Goal: Task Accomplishment & Management: Complete application form

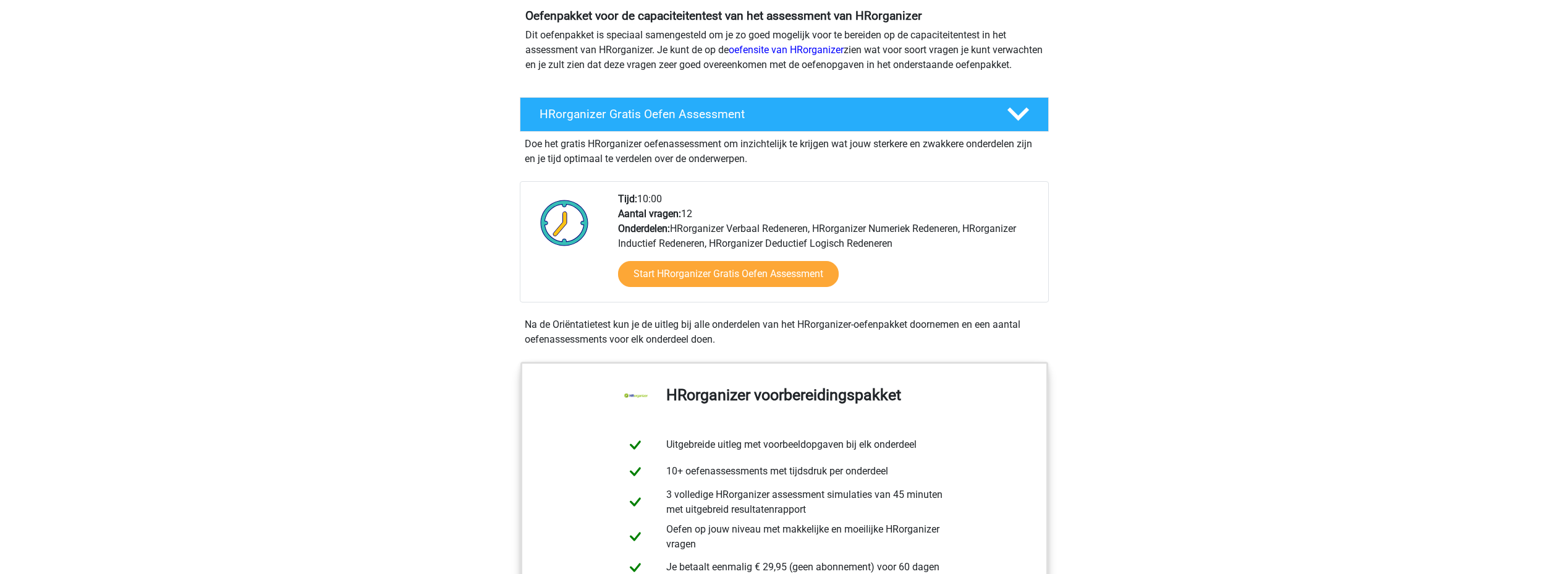
scroll to position [124, 0]
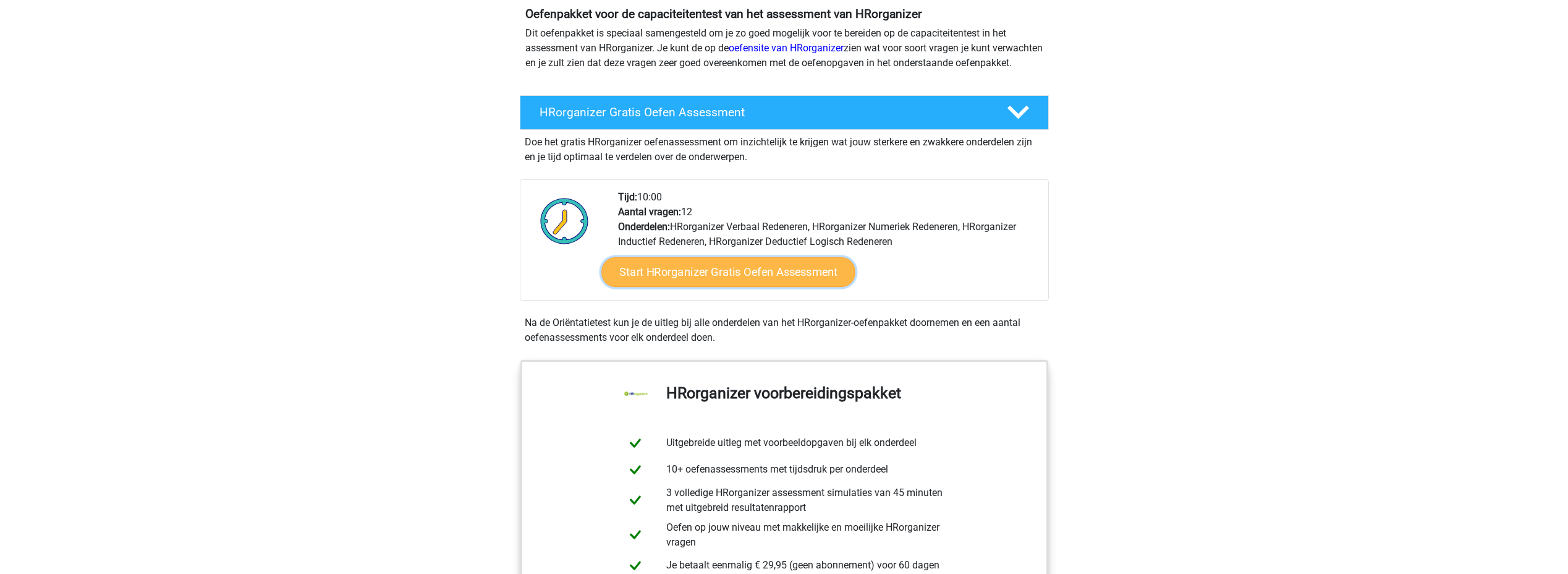
click at [710, 287] on link "Start HRorganizer Gratis Oefen Assessment" at bounding box center [728, 272] width 254 height 30
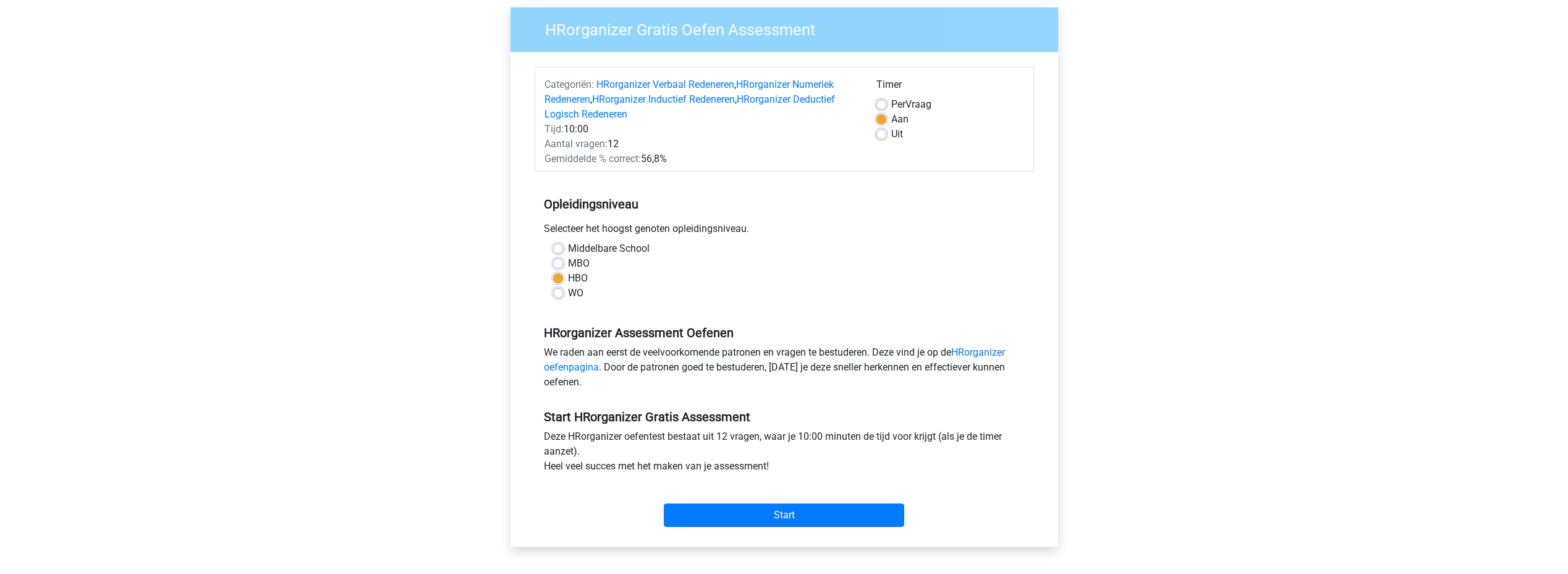
scroll to position [124, 0]
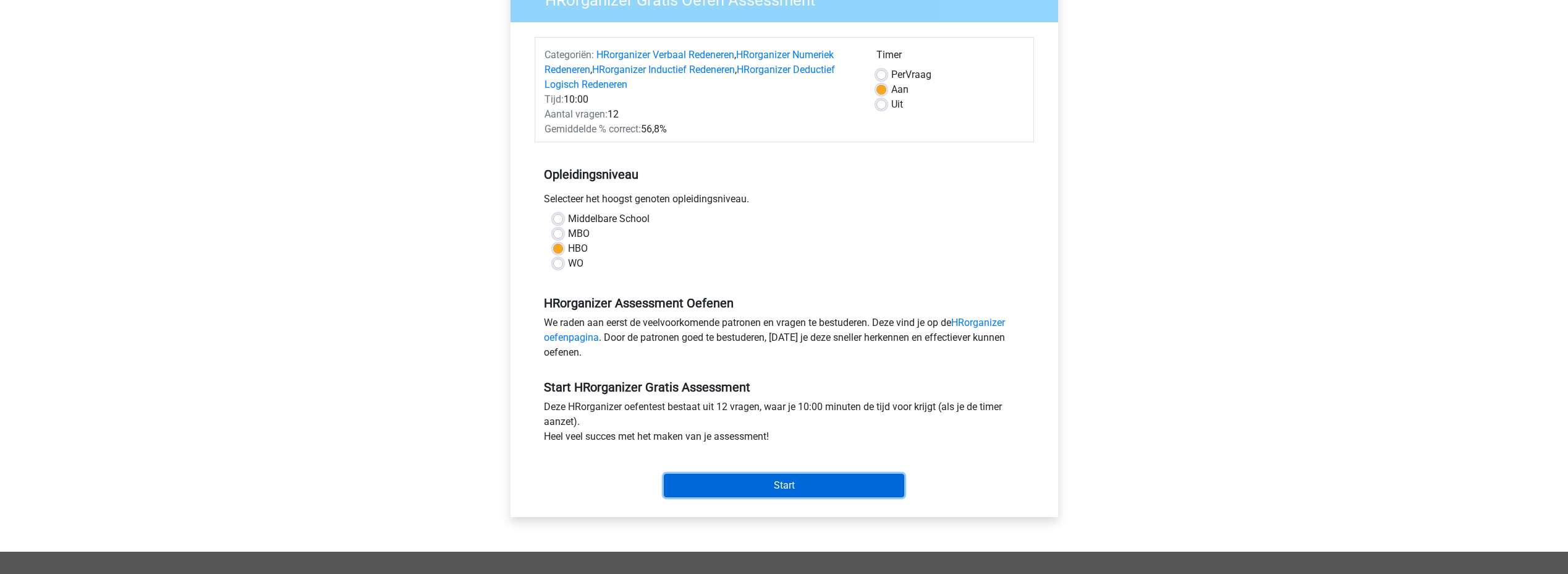
click at [794, 484] on input "Start" at bounding box center [784, 485] width 241 height 23
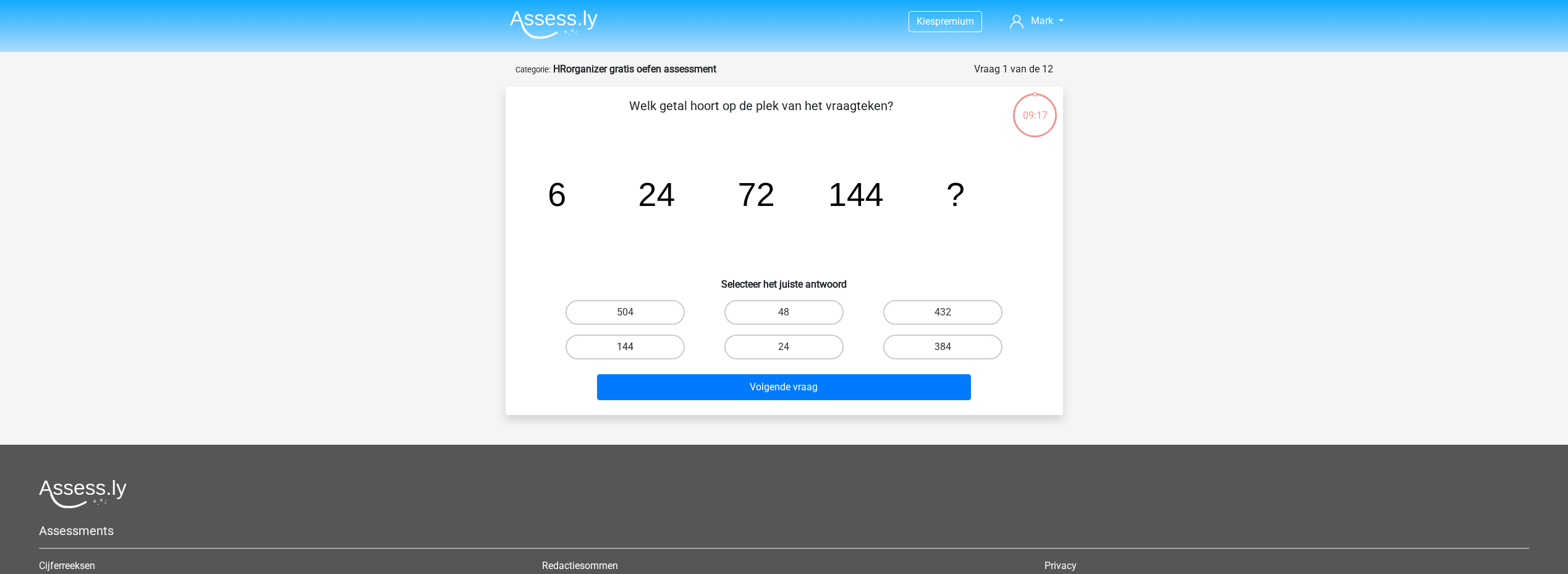
click at [633, 343] on label "144" at bounding box center [625, 347] width 119 height 25
click at [633, 347] on input "144" at bounding box center [629, 351] width 8 height 8
radio input "true"
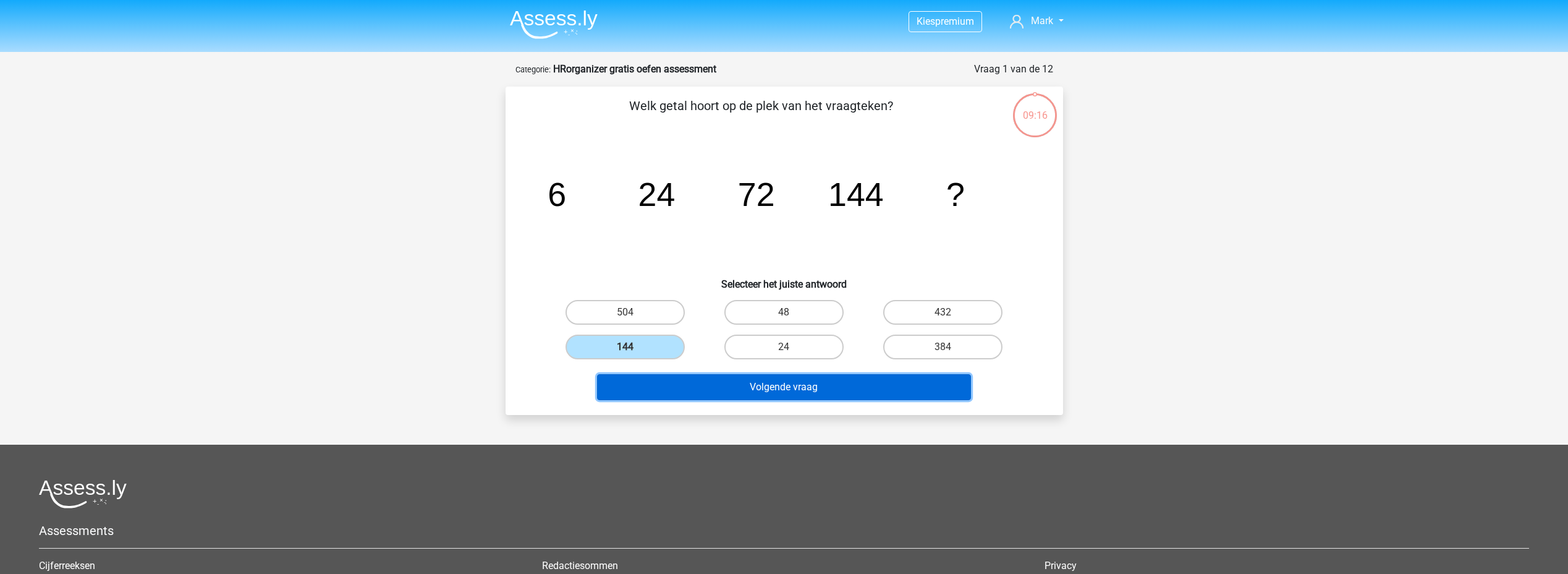
click at [805, 386] on button "Volgende vraag" at bounding box center [784, 387] width 374 height 26
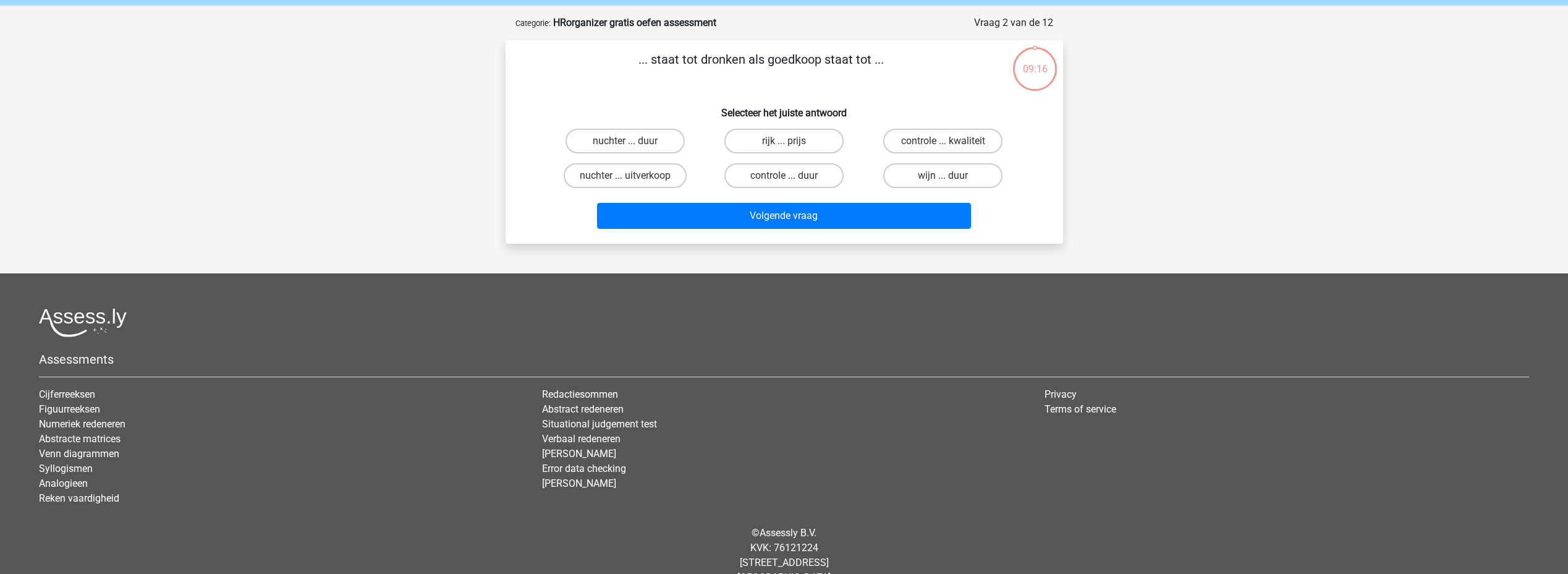
scroll to position [62, 0]
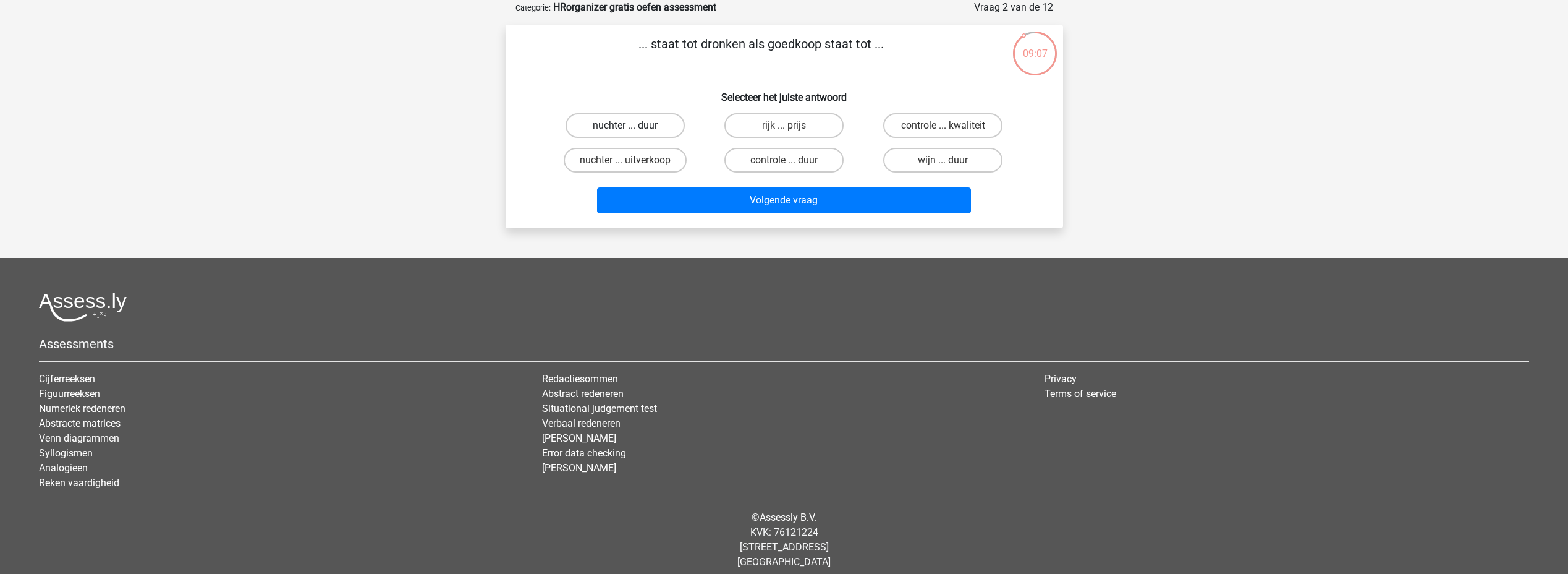
click at [622, 125] on label "nuchter ... duur" at bounding box center [625, 125] width 119 height 25
click at [625, 125] on input "nuchter ... duur" at bounding box center [629, 129] width 8 height 8
radio input "true"
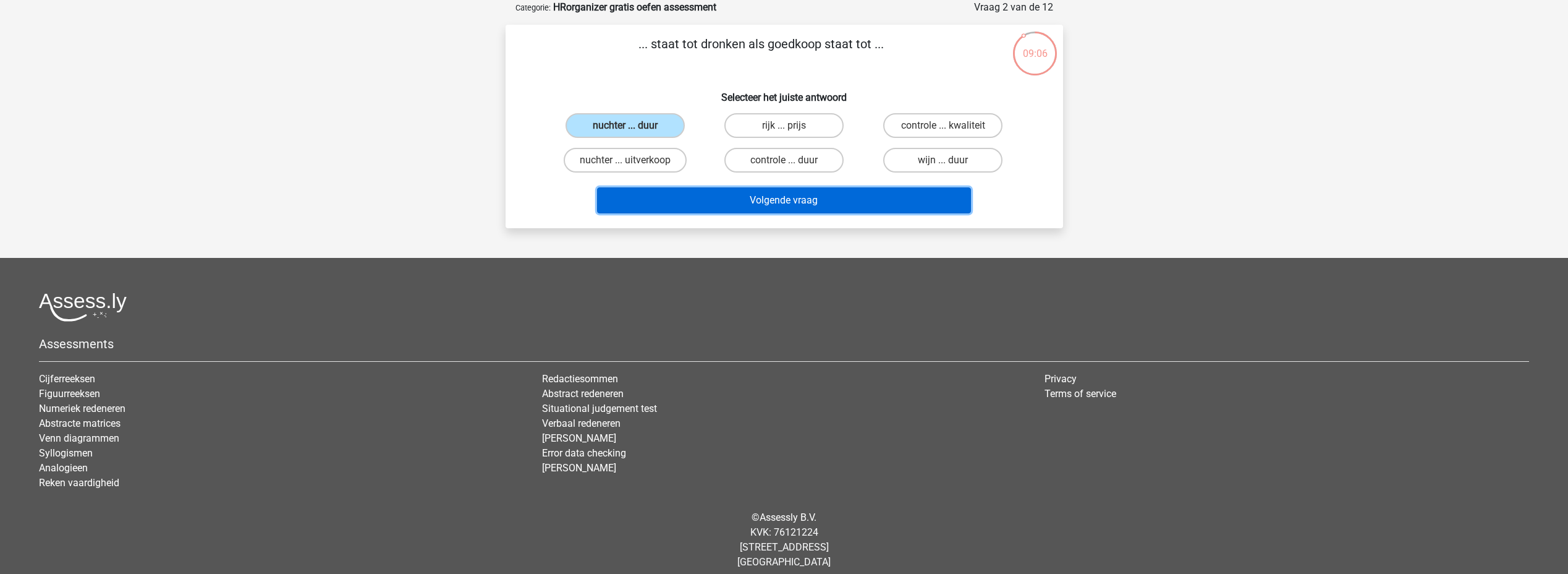
click at [774, 204] on button "Volgende vraag" at bounding box center [784, 200] width 374 height 26
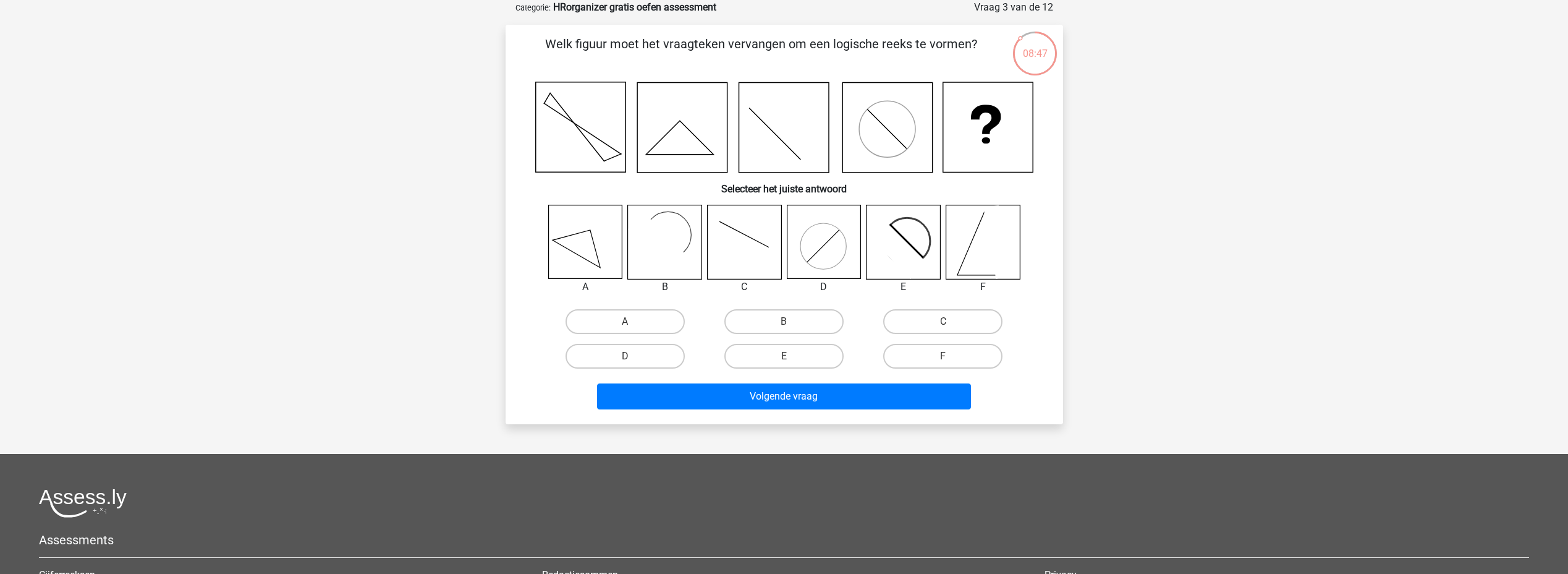
click at [913, 239] on icon at bounding box center [903, 242] width 73 height 73
click at [771, 356] on label "E" at bounding box center [784, 356] width 119 height 25
click at [784, 356] on input "E" at bounding box center [787, 360] width 8 height 8
radio input "true"
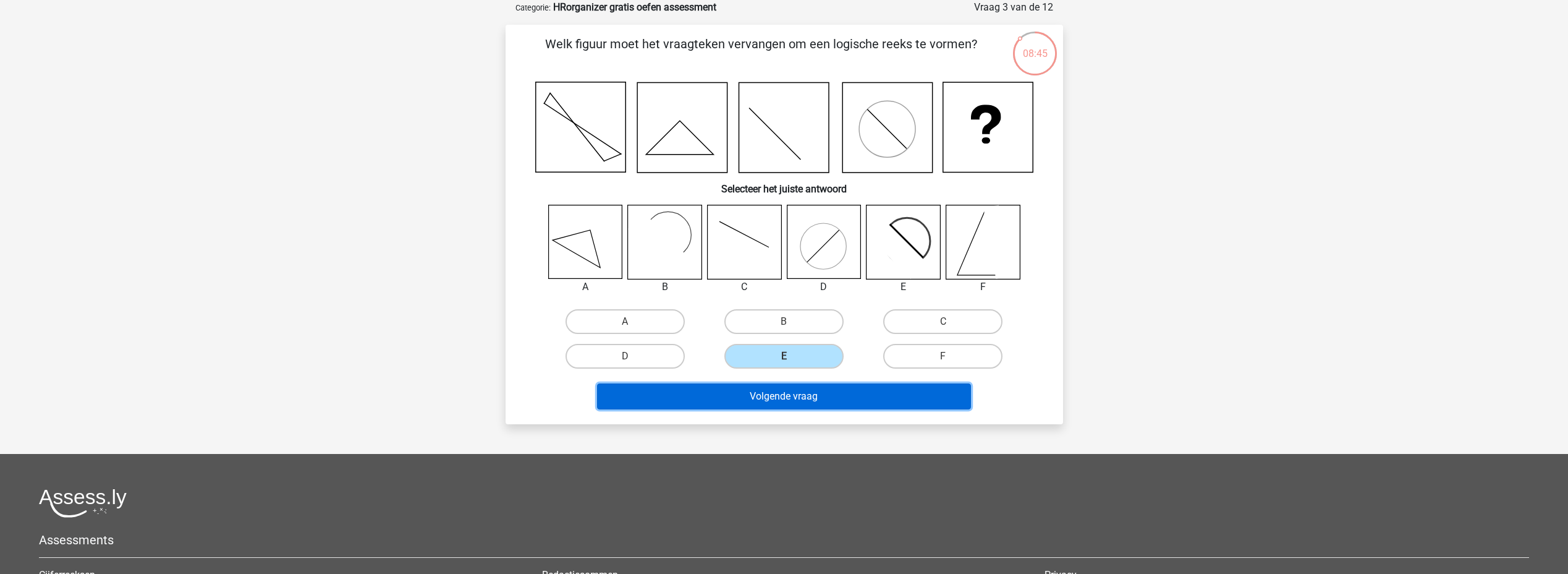
click at [777, 395] on button "Volgende vraag" at bounding box center [784, 396] width 374 height 26
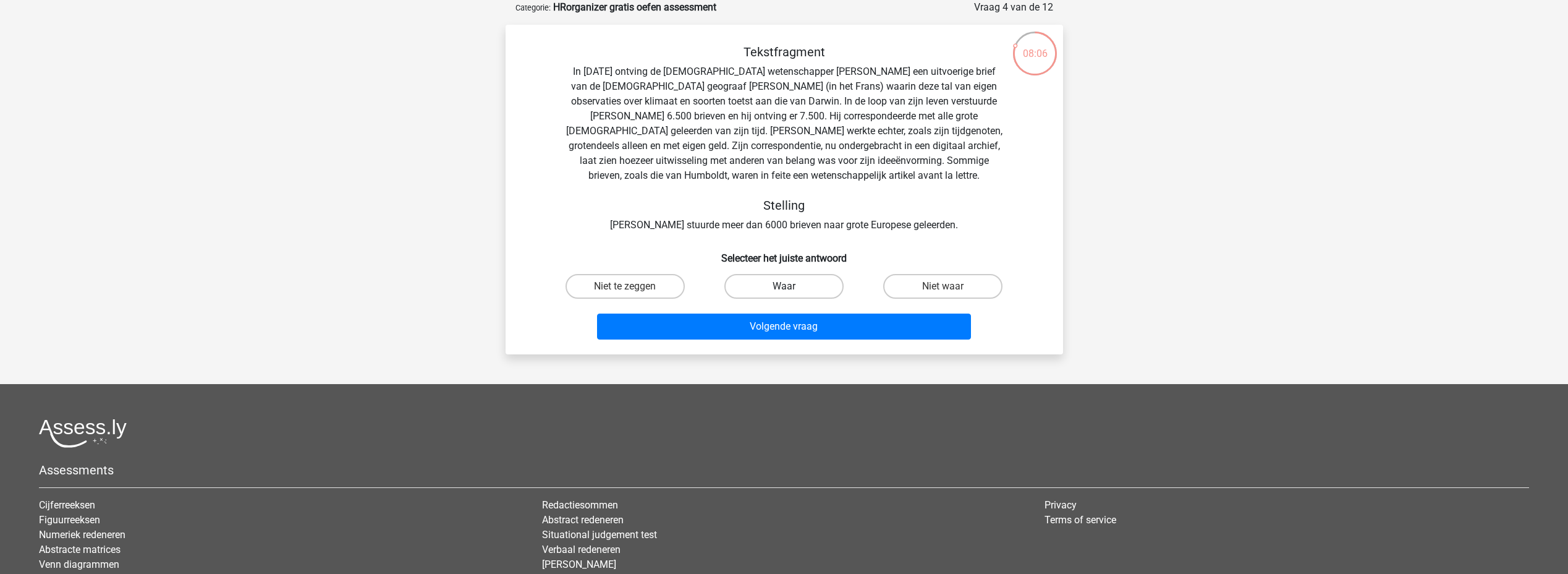
click at [782, 286] on label "Waar" at bounding box center [784, 286] width 119 height 25
click at [784, 286] on input "Waar" at bounding box center [787, 290] width 8 height 8
radio input "true"
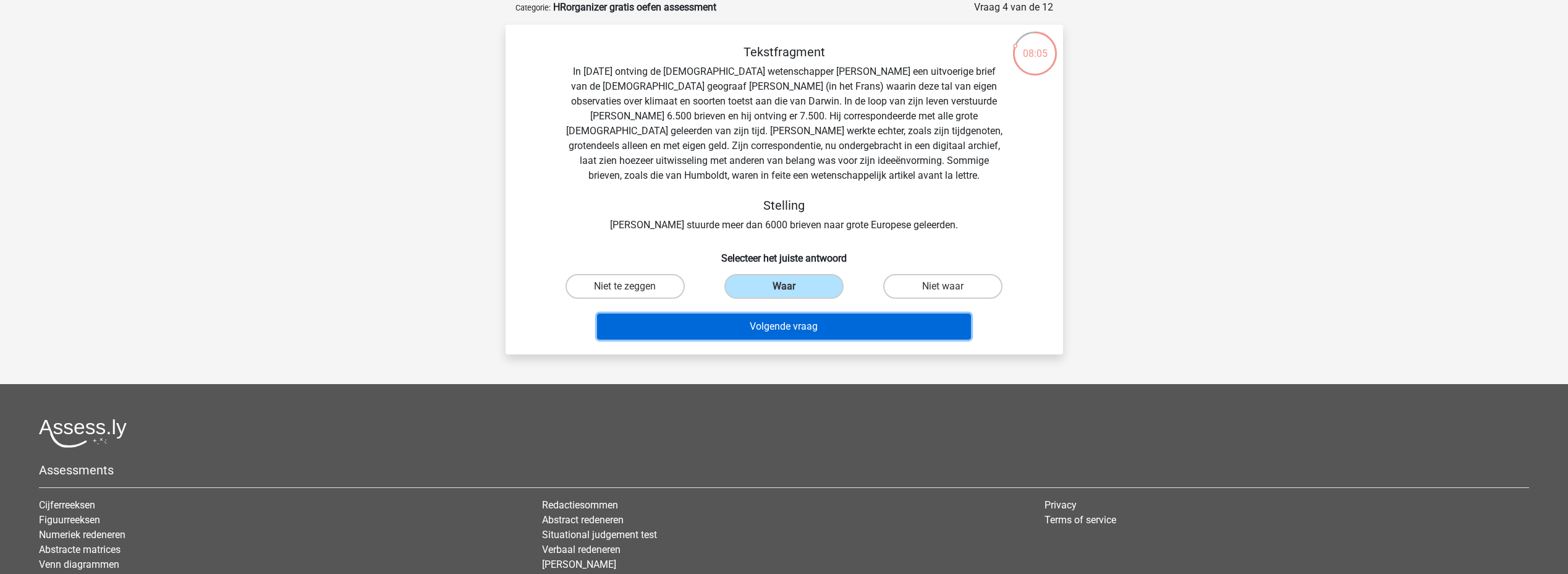
click at [798, 328] on button "Volgende vraag" at bounding box center [784, 326] width 374 height 26
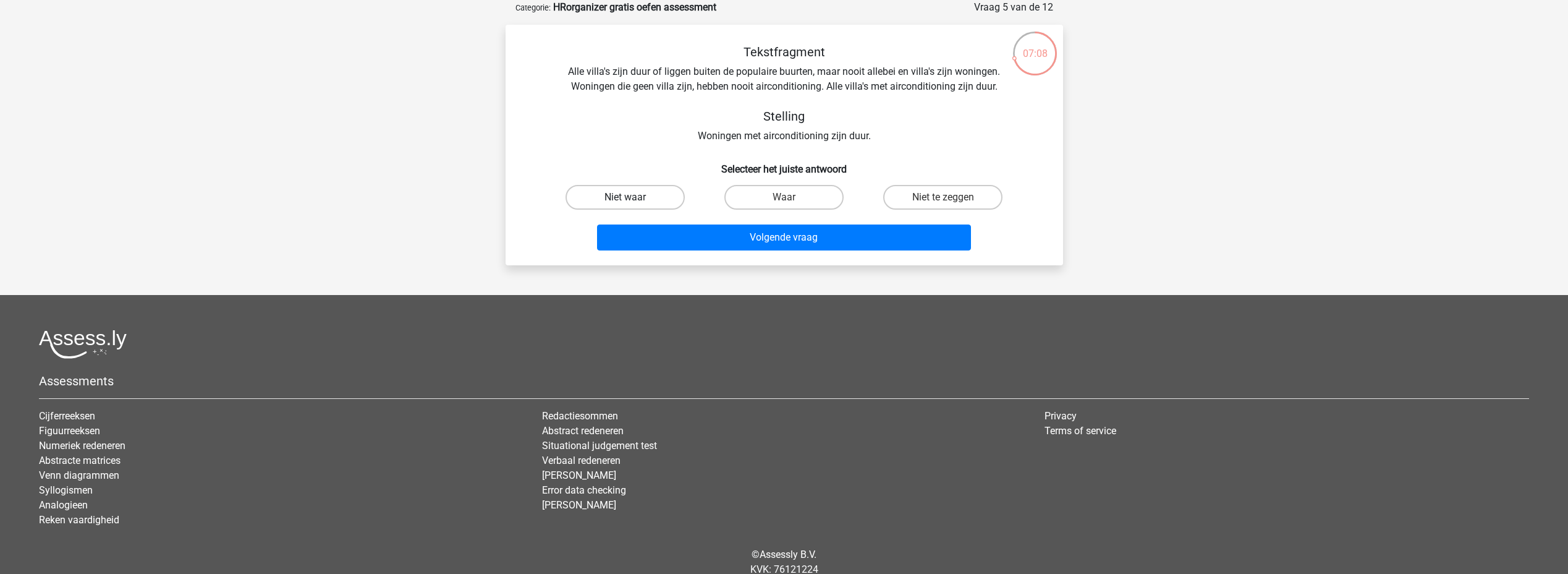
click at [600, 197] on label "Niet waar" at bounding box center [625, 197] width 119 height 25
click at [625, 198] on input "Niet waar" at bounding box center [629, 201] width 8 height 8
radio input "true"
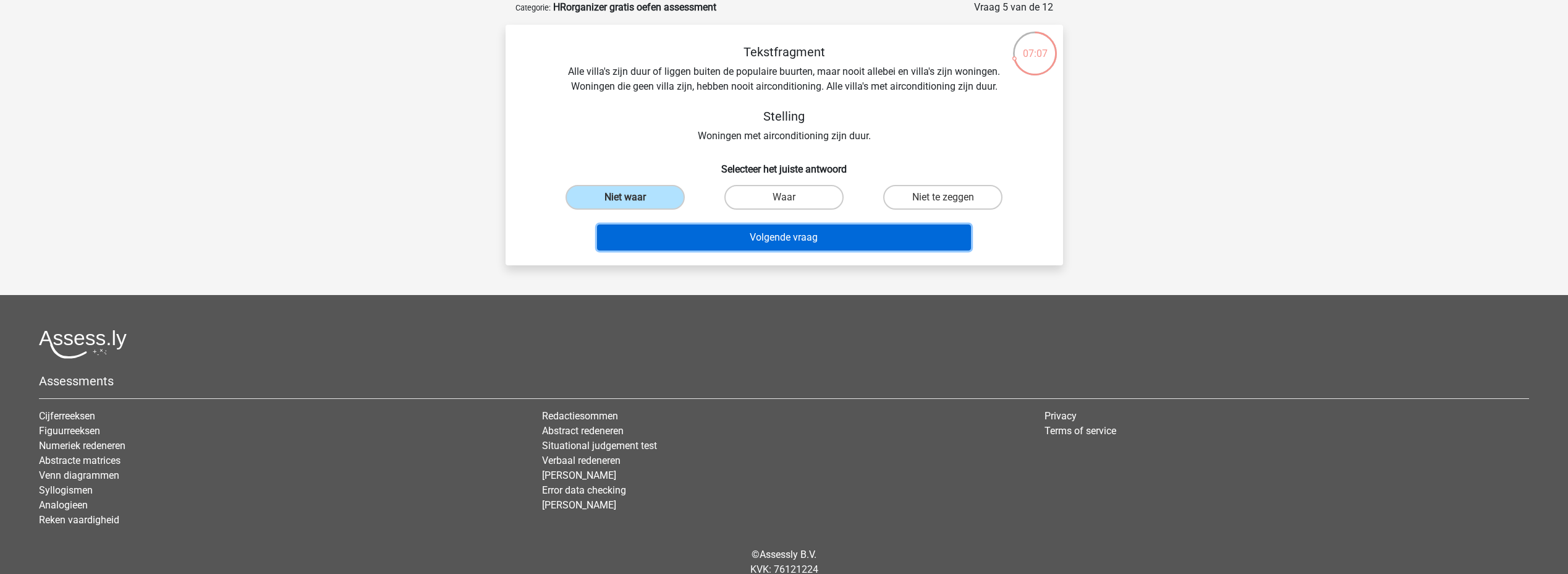
click at [760, 237] on button "Volgende vraag" at bounding box center [784, 237] width 374 height 26
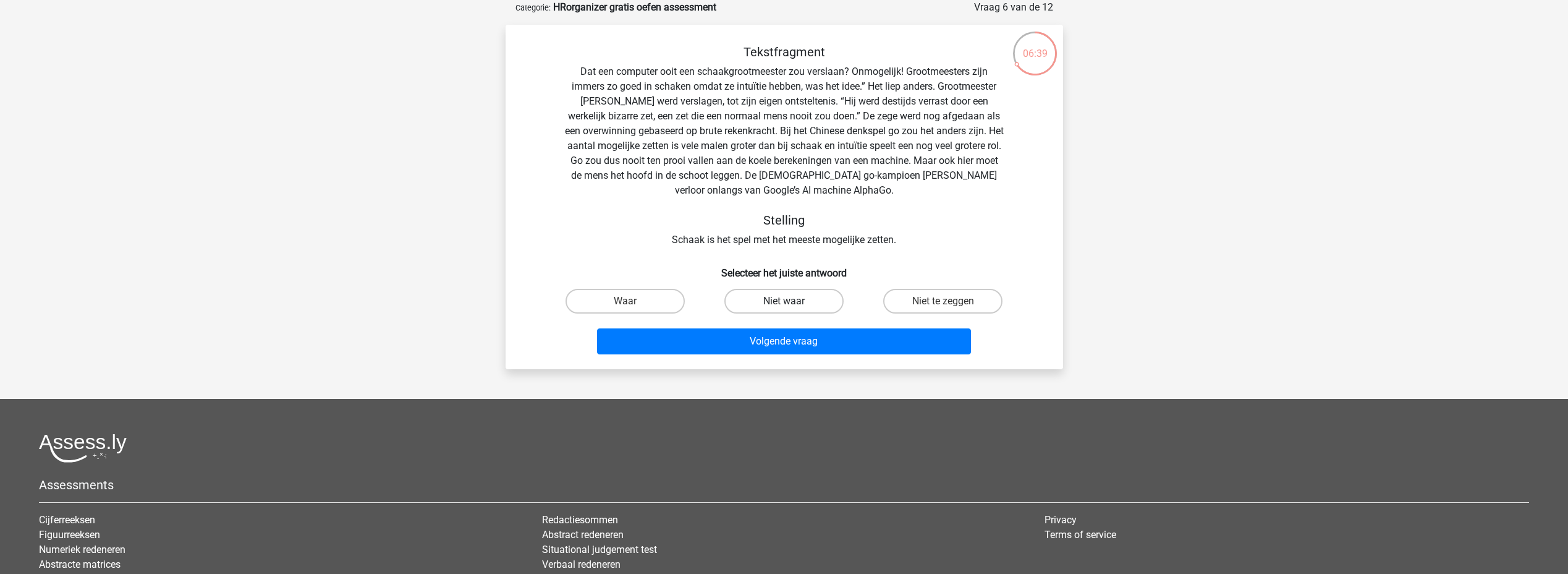
click at [754, 300] on label "Niet waar" at bounding box center [784, 301] width 119 height 25
click at [784, 302] on input "Niet waar" at bounding box center [787, 305] width 8 height 8
radio input "true"
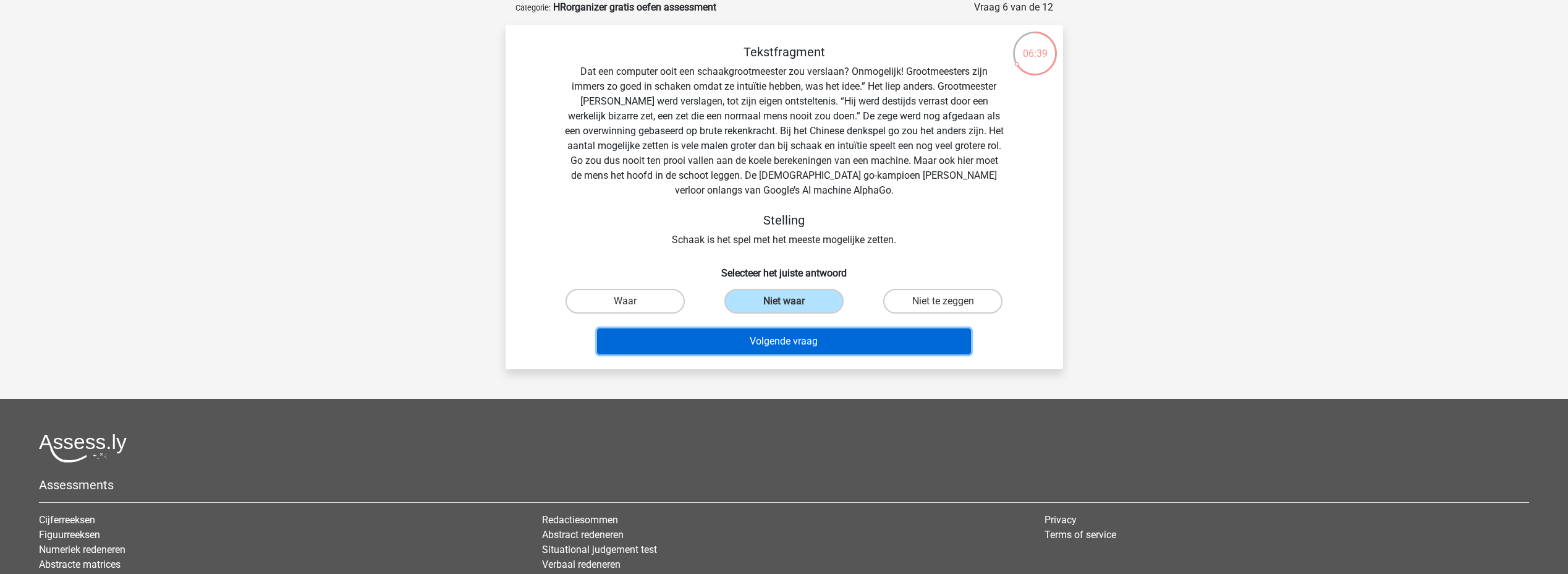
click at [787, 343] on button "Volgende vraag" at bounding box center [784, 341] width 374 height 26
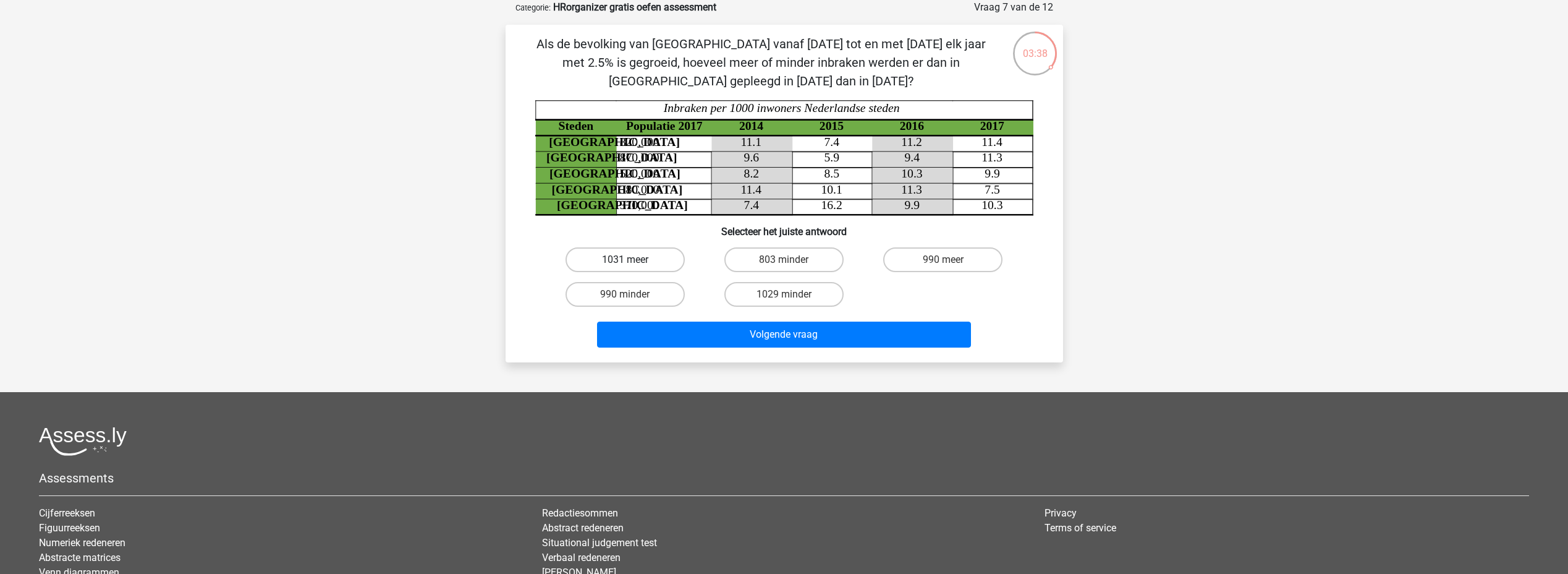
click at [656, 260] on label "1031 meer" at bounding box center [625, 260] width 119 height 25
click at [633, 260] on input "1031 meer" at bounding box center [629, 264] width 8 height 8
radio input "true"
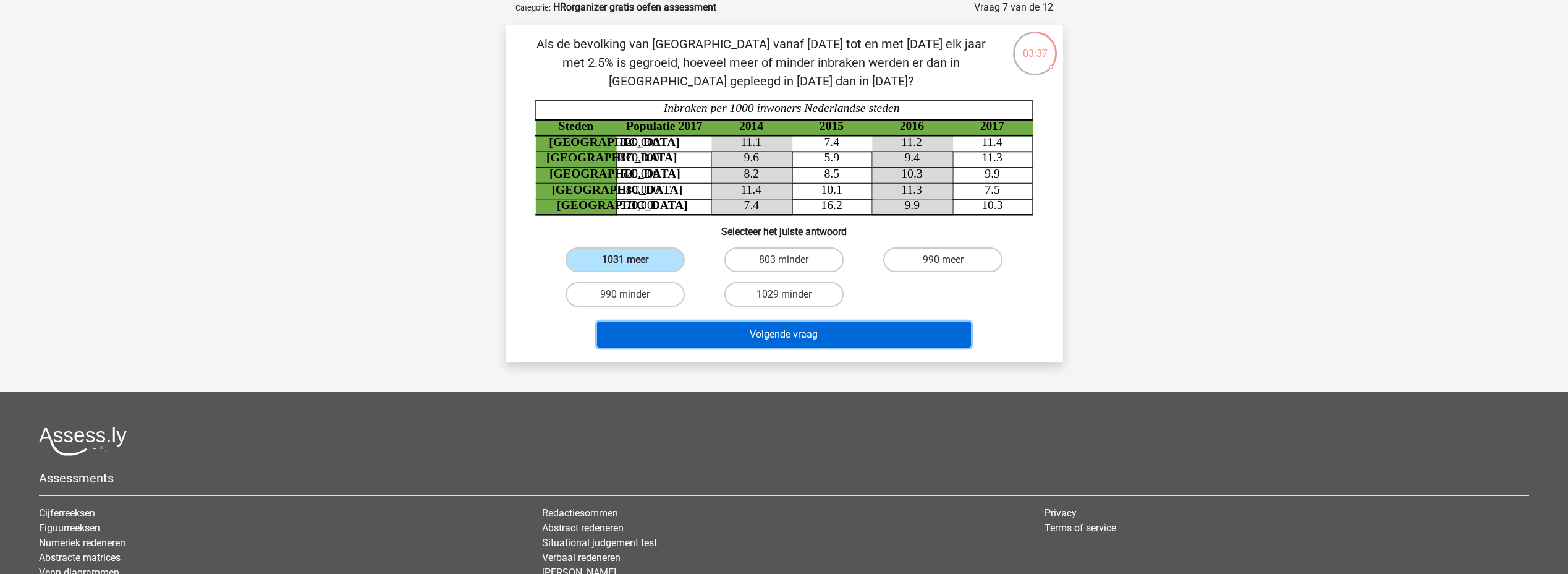
click at [819, 328] on button "Volgende vraag" at bounding box center [784, 335] width 374 height 26
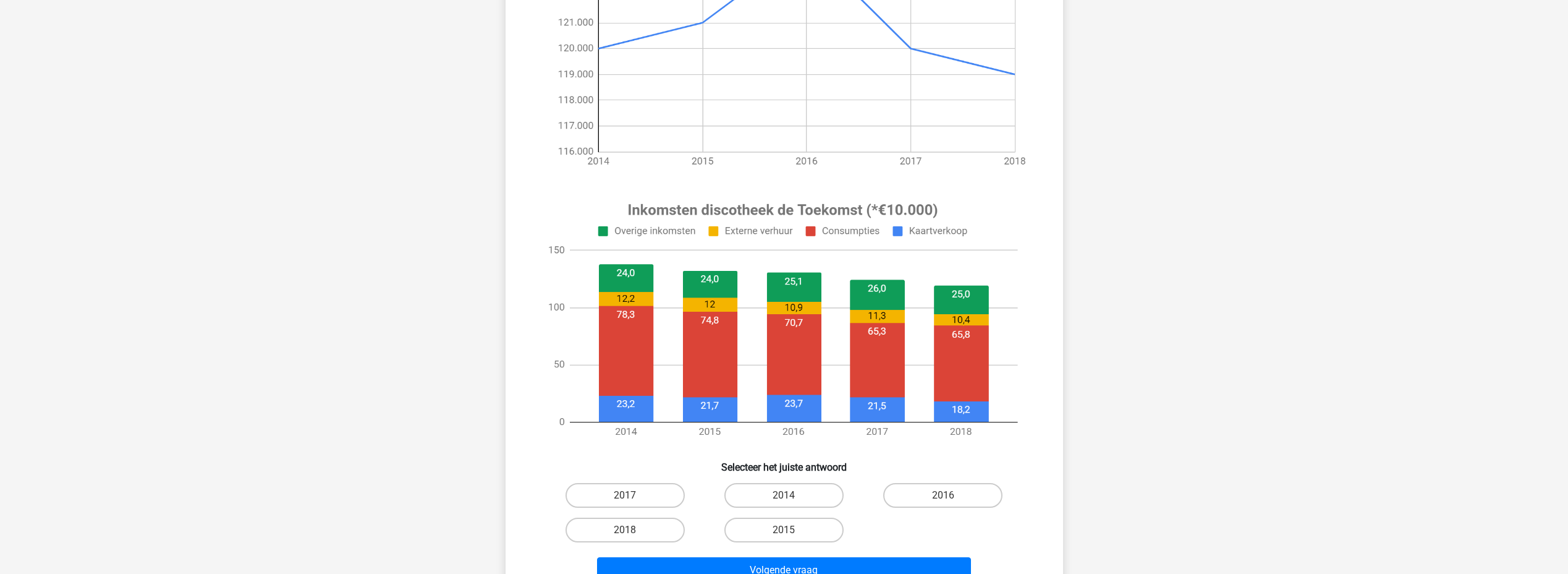
scroll to position [309, 0]
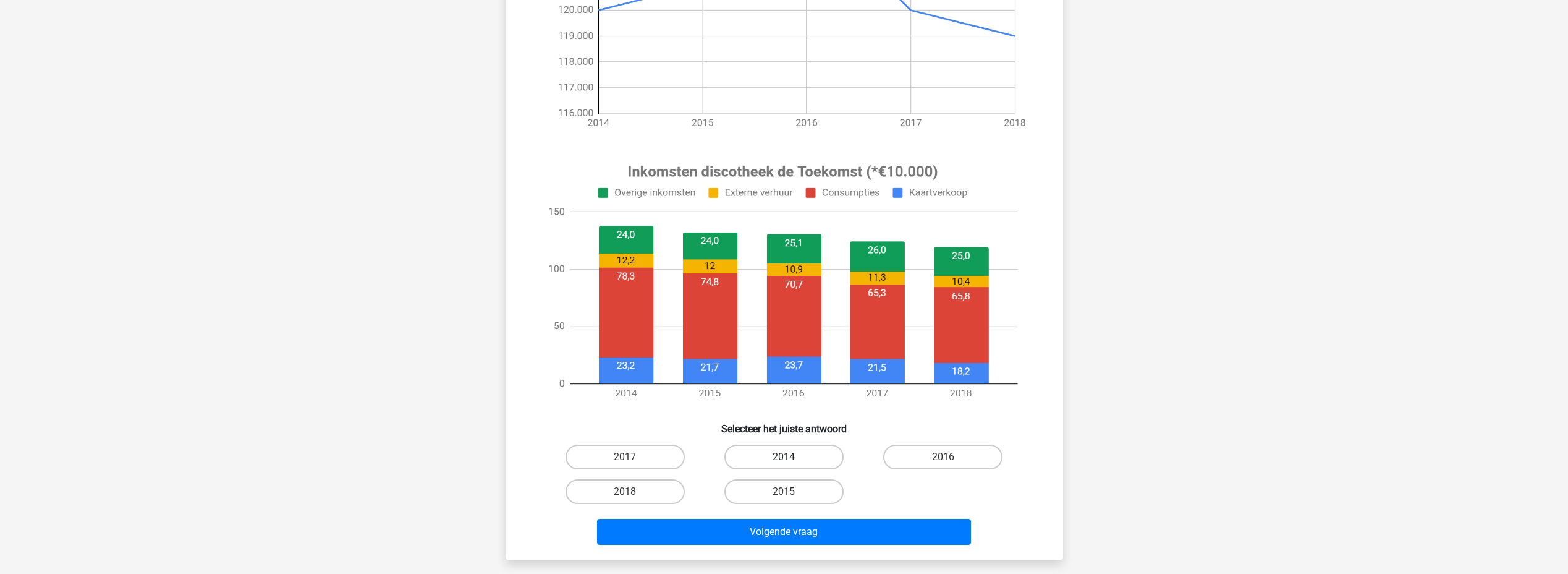
click at [781, 446] on label "2014" at bounding box center [784, 457] width 119 height 25
click at [784, 457] on input "2014" at bounding box center [787, 461] width 8 height 8
radio input "true"
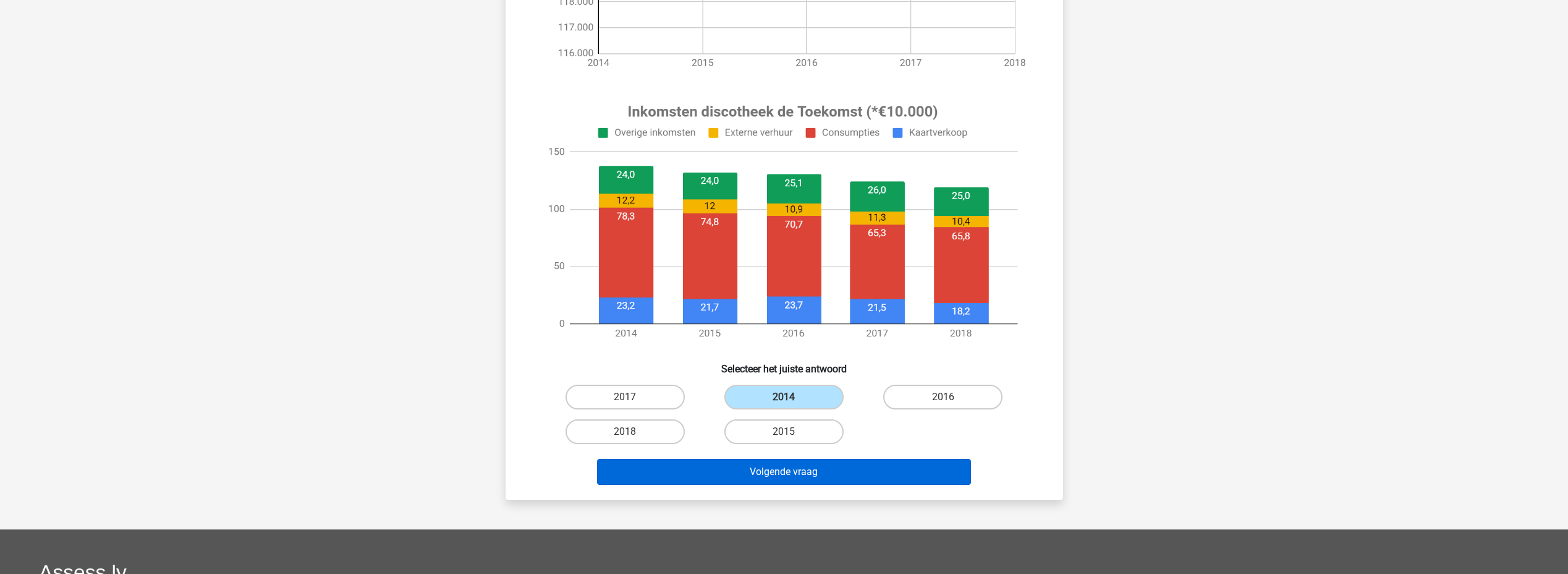
scroll to position [371, 0]
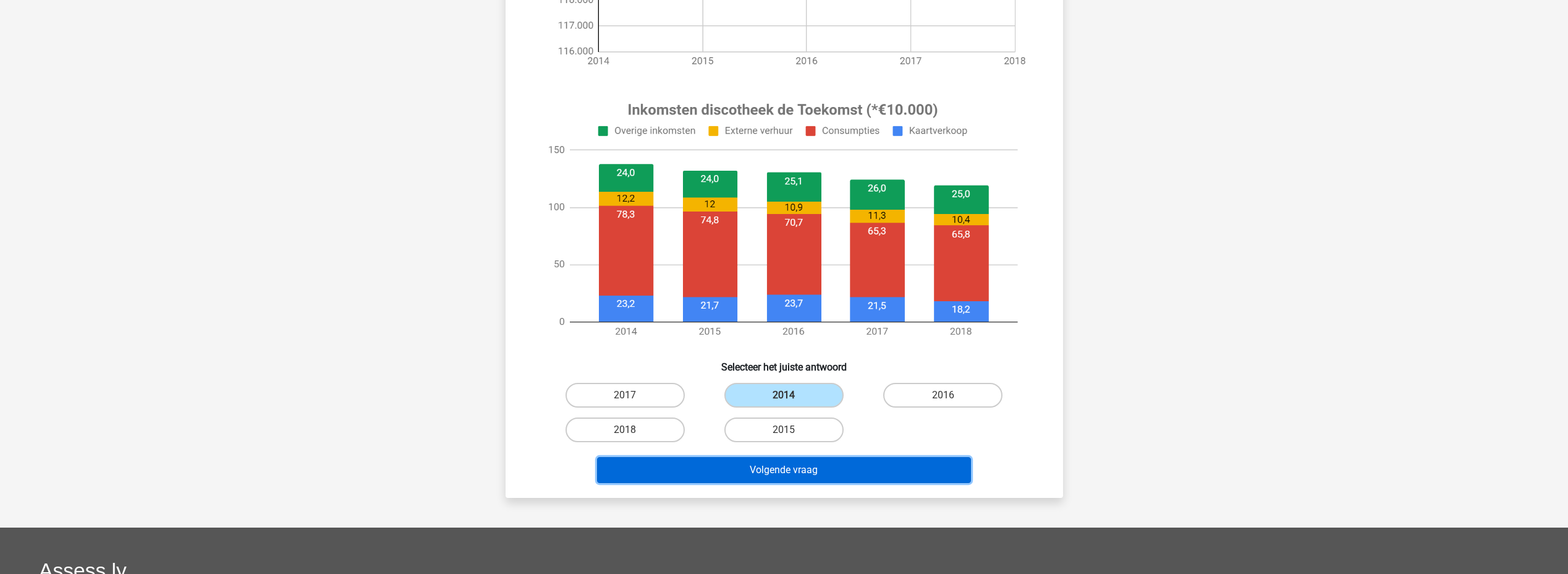
click at [806, 469] on button "Volgende vraag" at bounding box center [784, 470] width 374 height 26
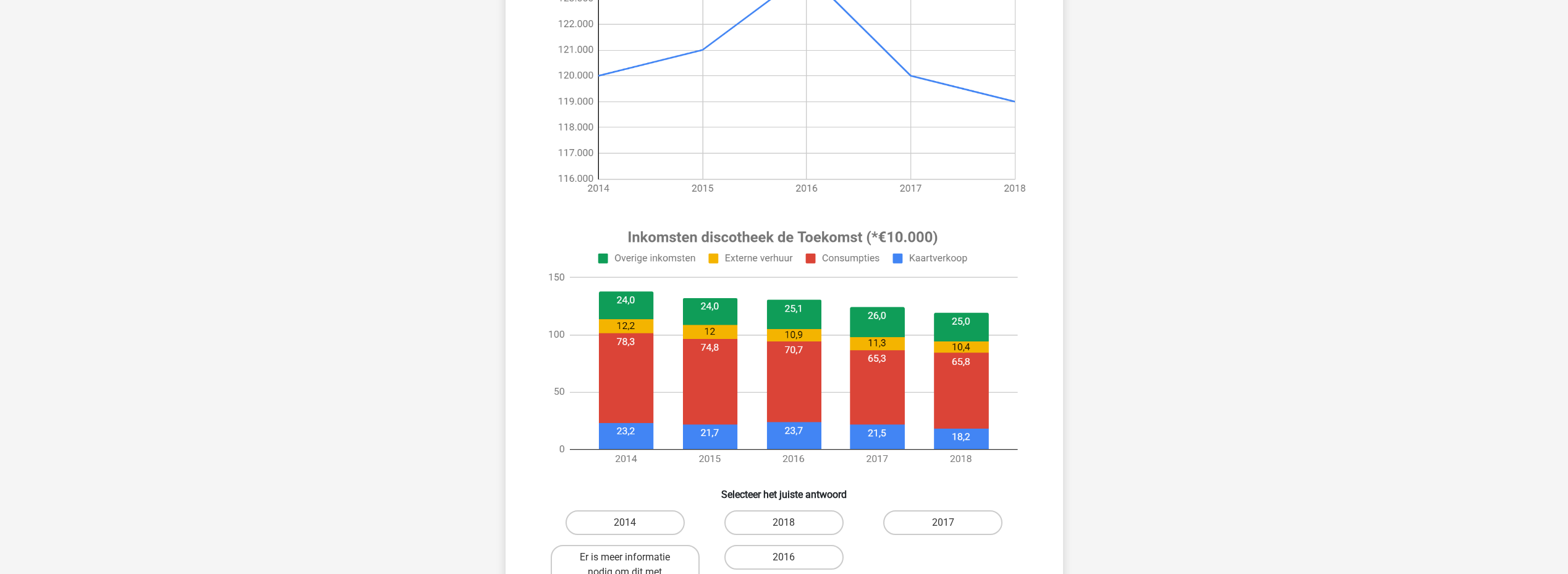
scroll to position [248, 0]
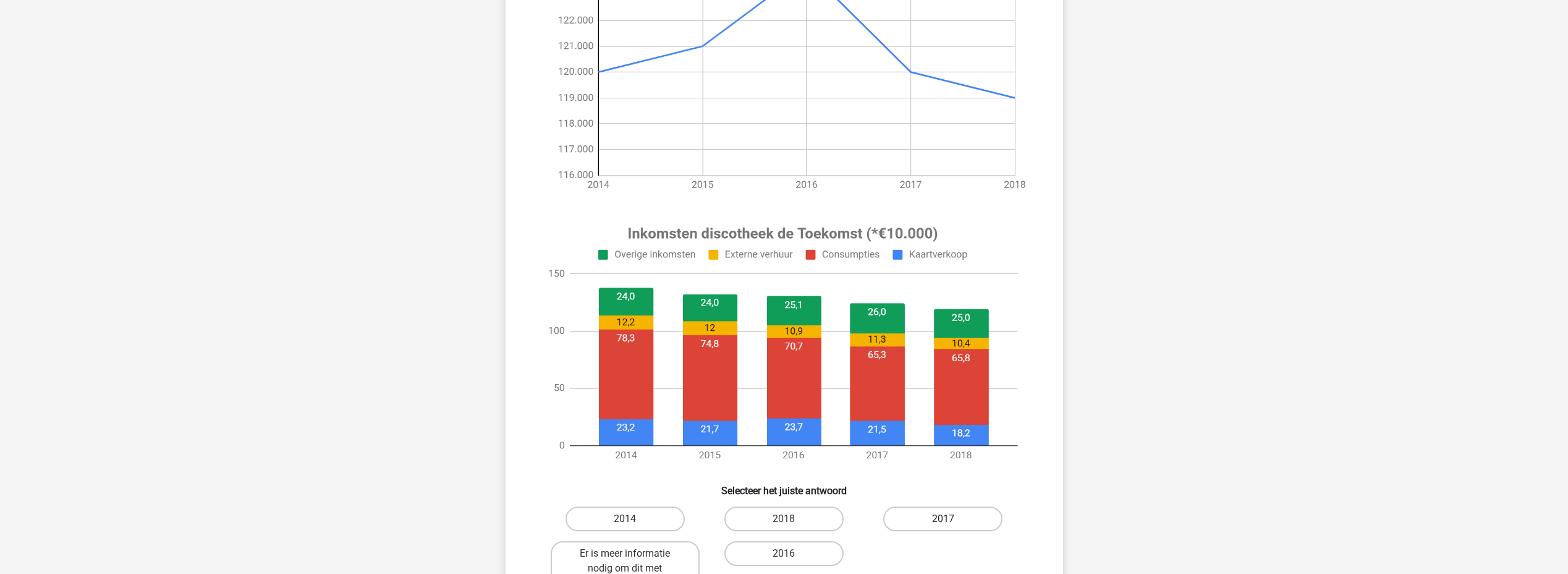
click at [944, 507] on label "2017" at bounding box center [943, 519] width 119 height 25
click at [944, 519] on input "2017" at bounding box center [947, 523] width 8 height 8
radio input "true"
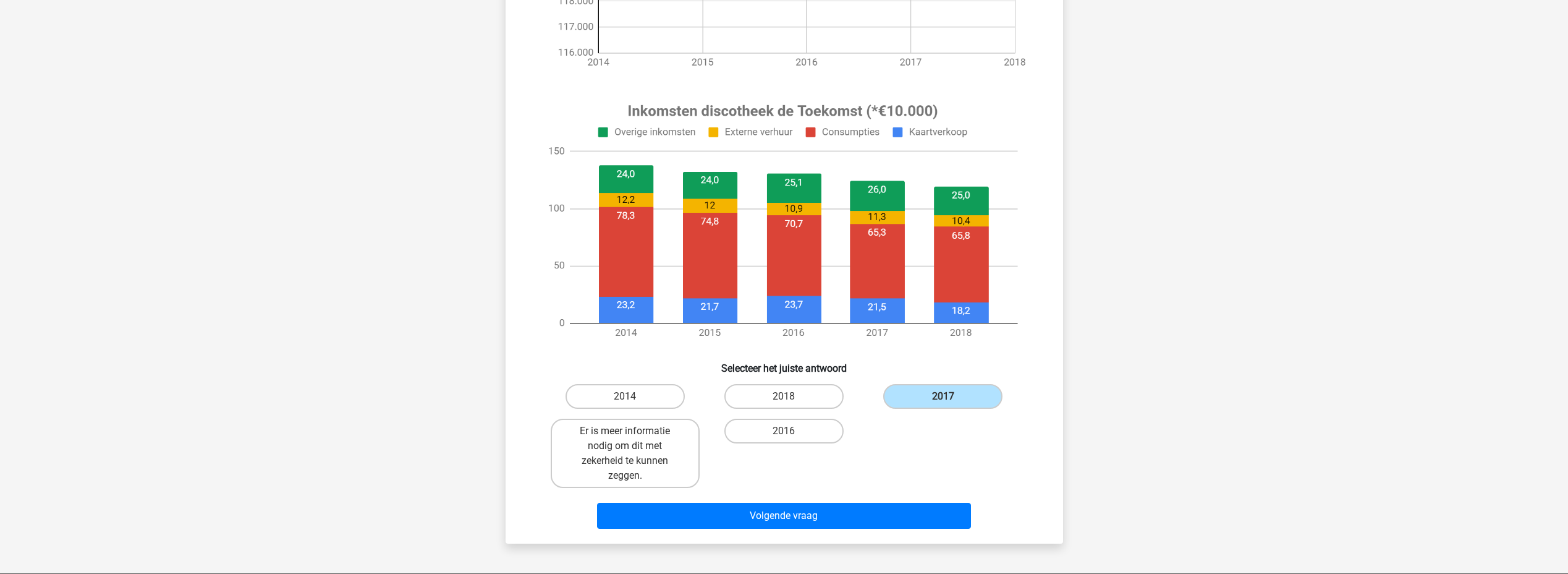
scroll to position [371, 0]
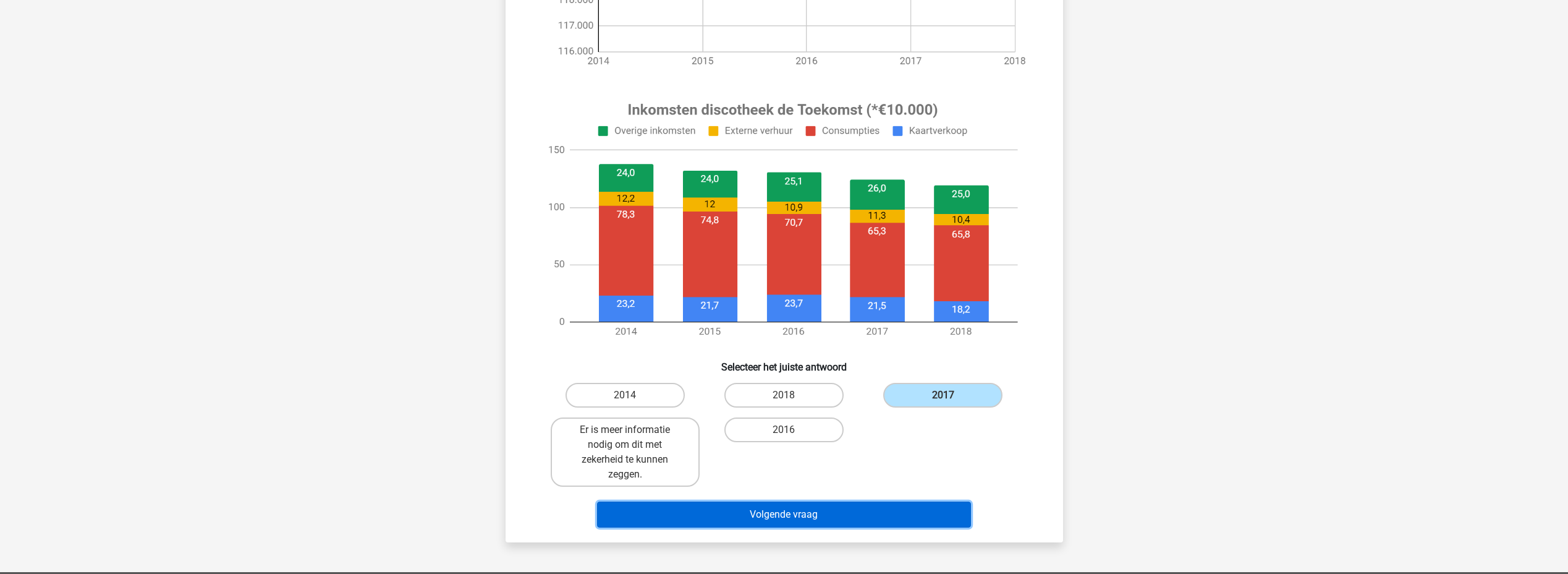
click at [837, 512] on button "Volgende vraag" at bounding box center [784, 514] width 374 height 26
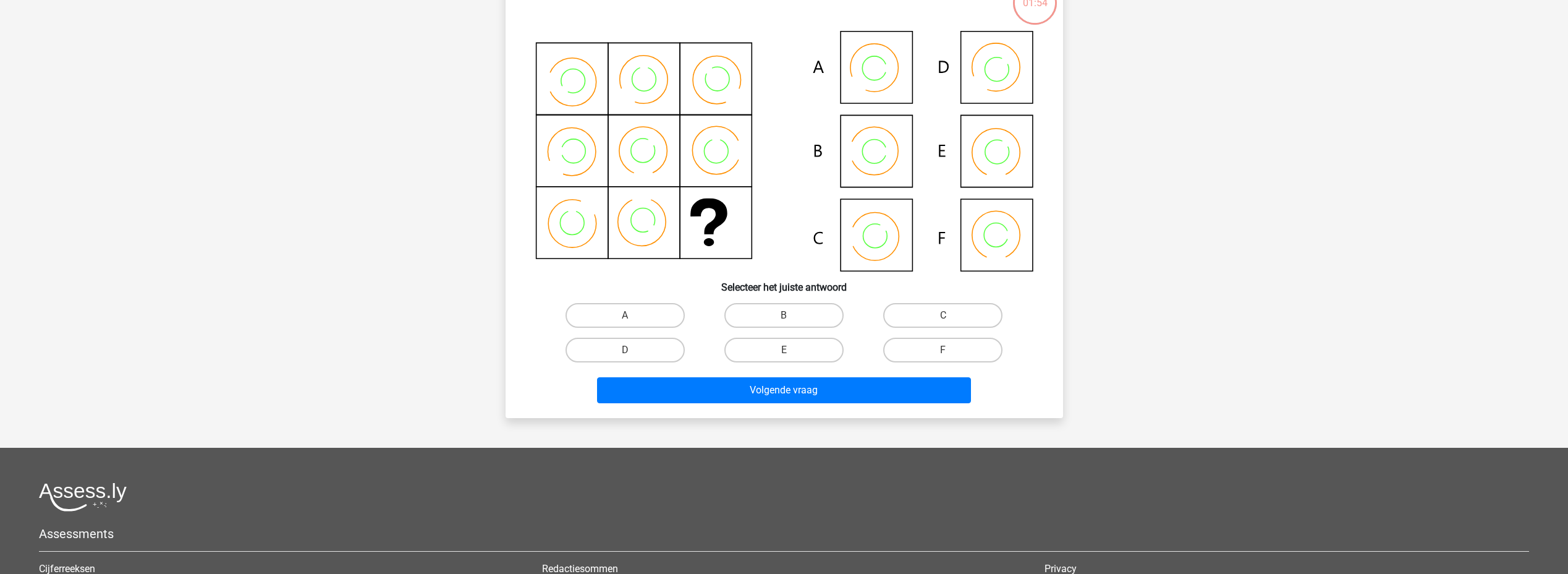
scroll to position [62, 0]
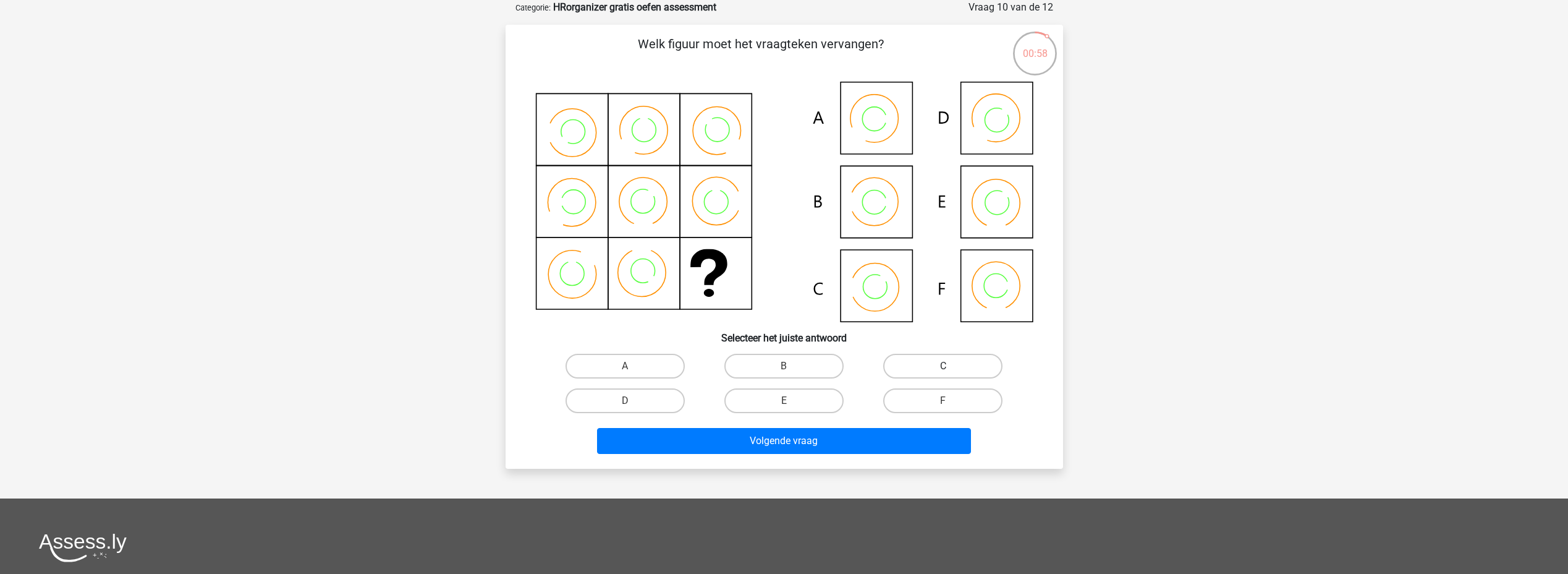
click at [939, 370] on label "C" at bounding box center [943, 366] width 119 height 25
click at [943, 370] on input "C" at bounding box center [947, 370] width 8 height 8
radio input "true"
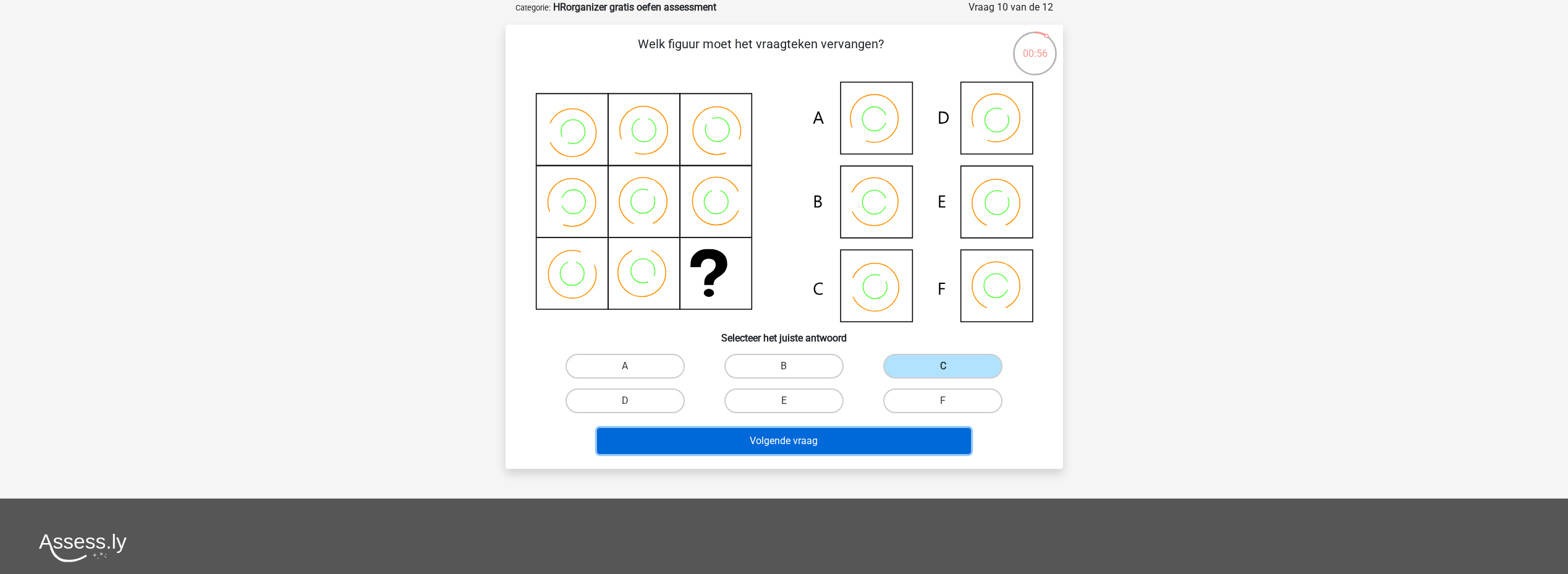
click at [804, 442] on button "Volgende vraag" at bounding box center [784, 441] width 374 height 26
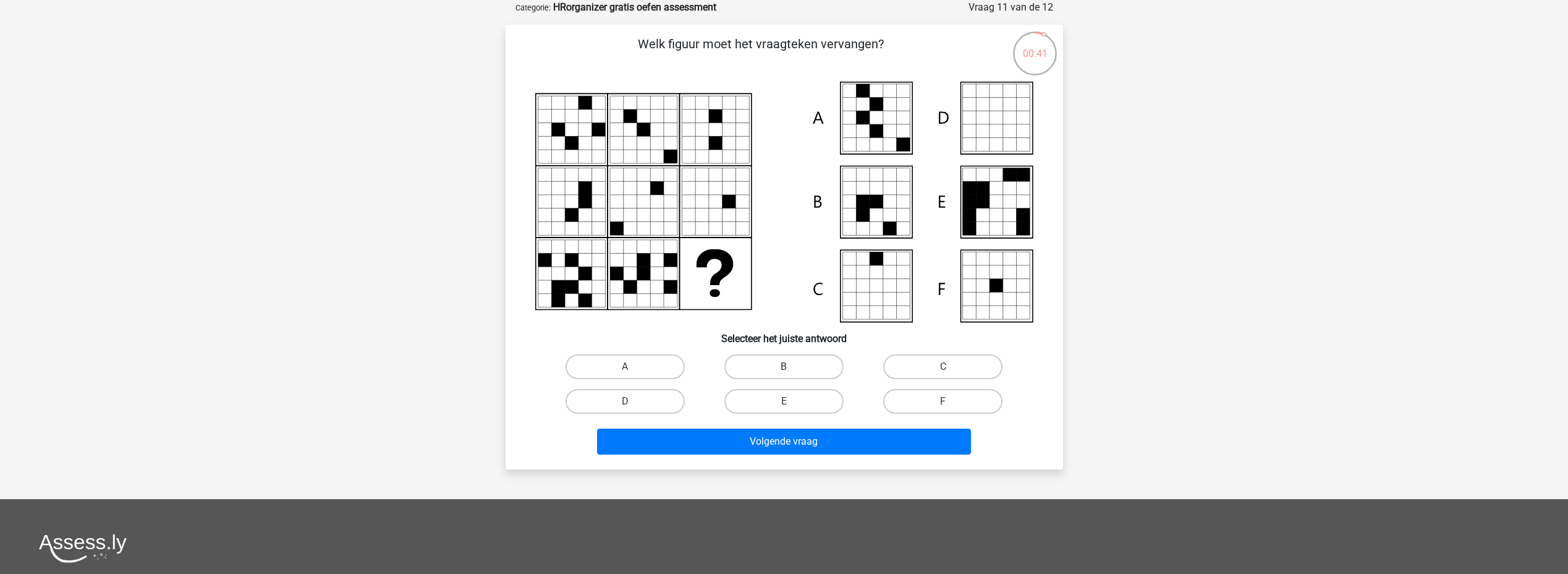
click at [625, 367] on input "A" at bounding box center [629, 371] width 8 height 8
radio input "true"
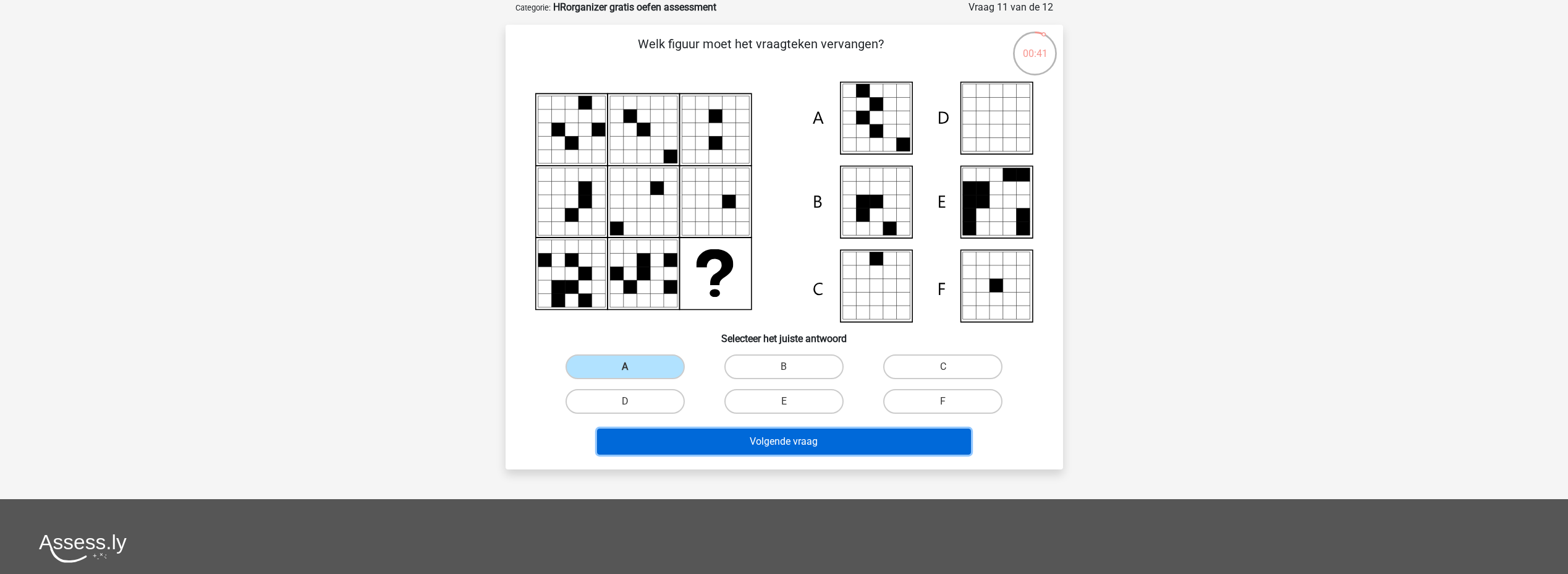
click at [748, 447] on button "Volgende vraag" at bounding box center [784, 442] width 374 height 26
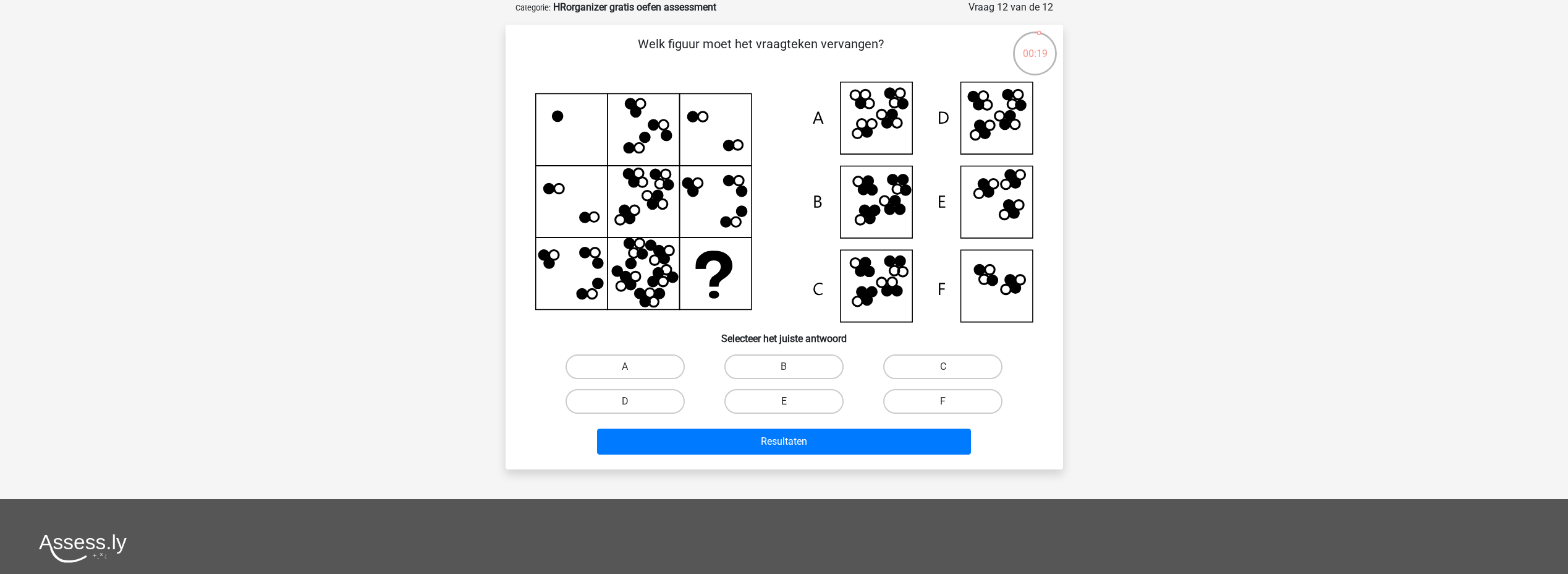
click at [798, 397] on label "E" at bounding box center [784, 401] width 119 height 25
click at [792, 402] on input "E" at bounding box center [787, 405] width 8 height 8
radio input "true"
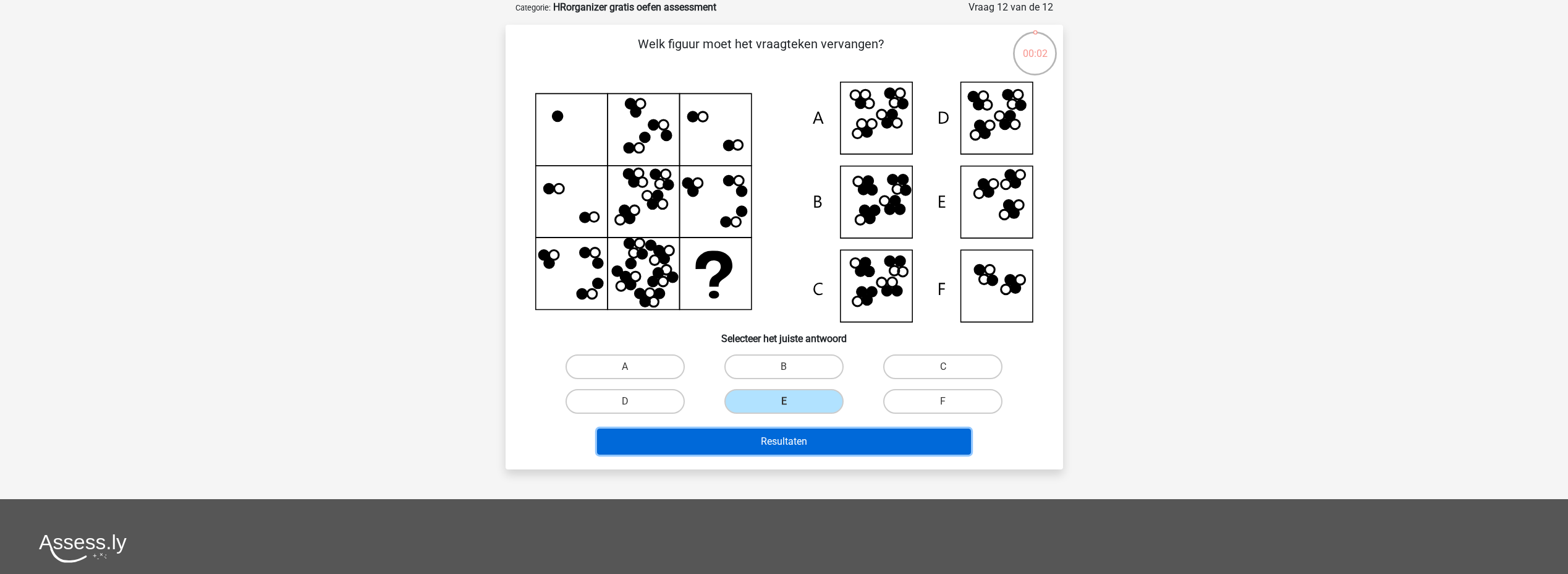
click at [805, 442] on button "Resultaten" at bounding box center [784, 442] width 374 height 26
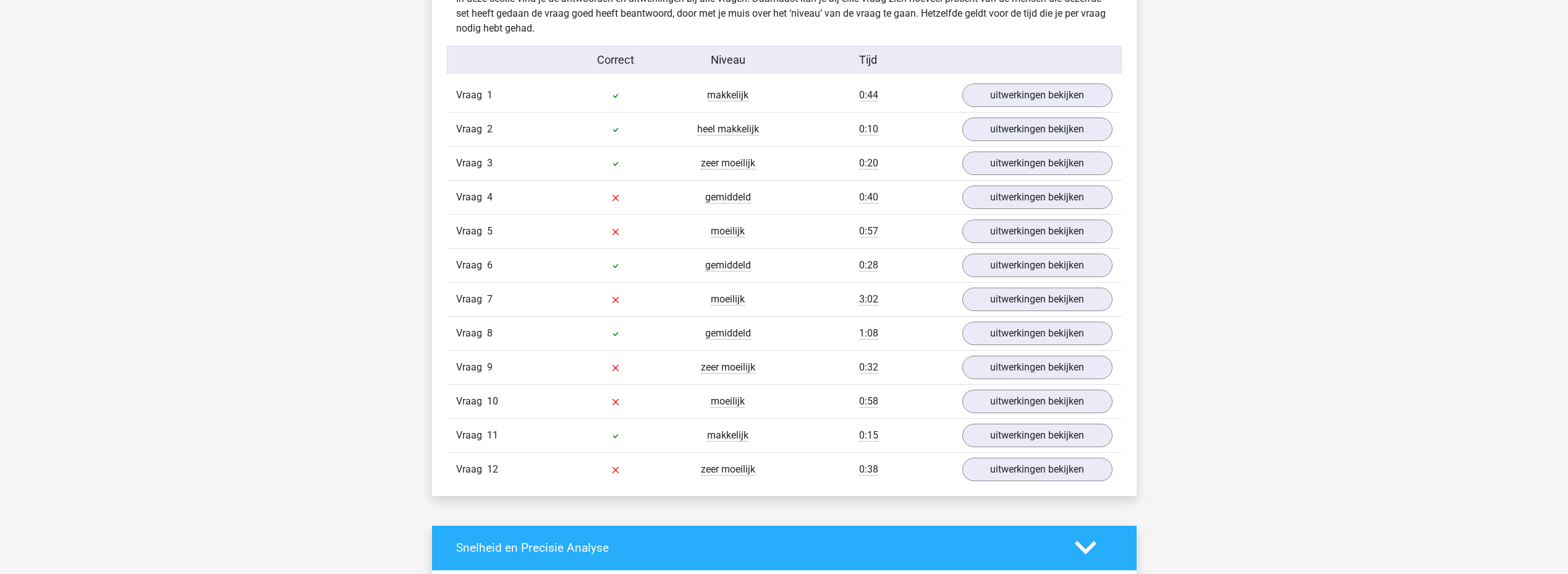
scroll to position [1361, 0]
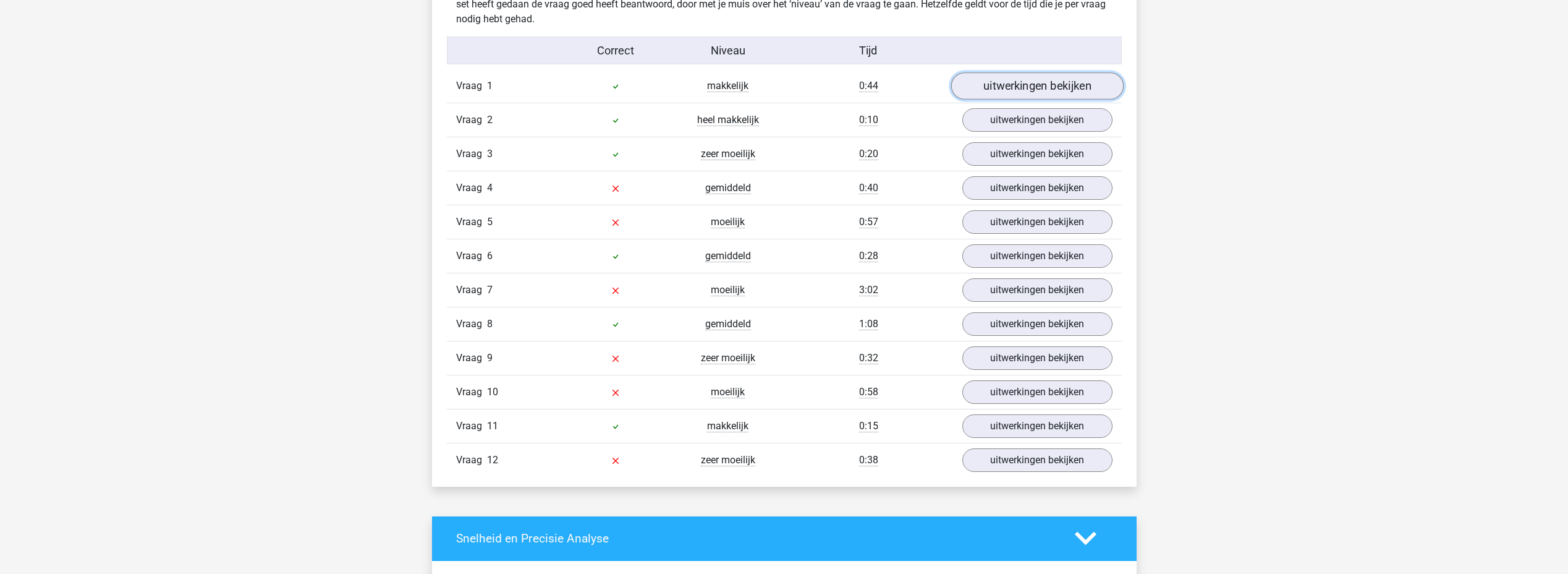
click at [1028, 84] on link "uitwerkingen bekijken" at bounding box center [1037, 86] width 172 height 27
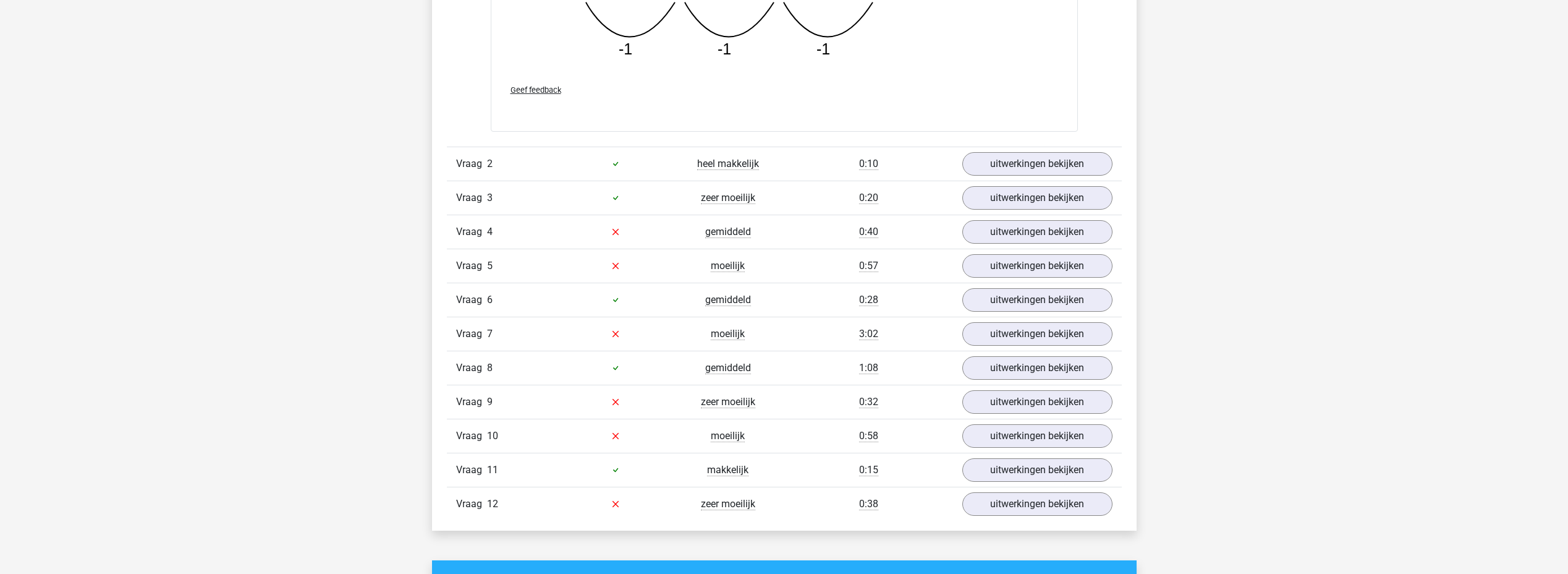
scroll to position [1980, 0]
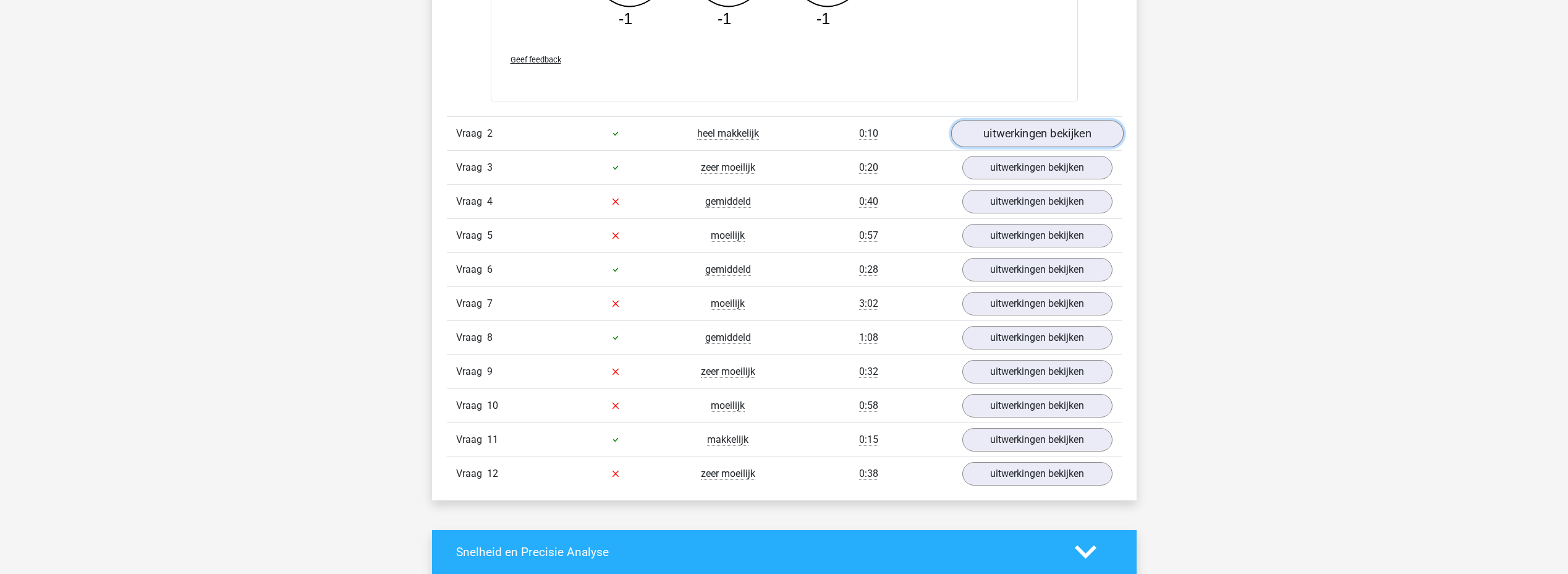
click at [1062, 131] on link "uitwerkingen bekijken" at bounding box center [1037, 133] width 172 height 27
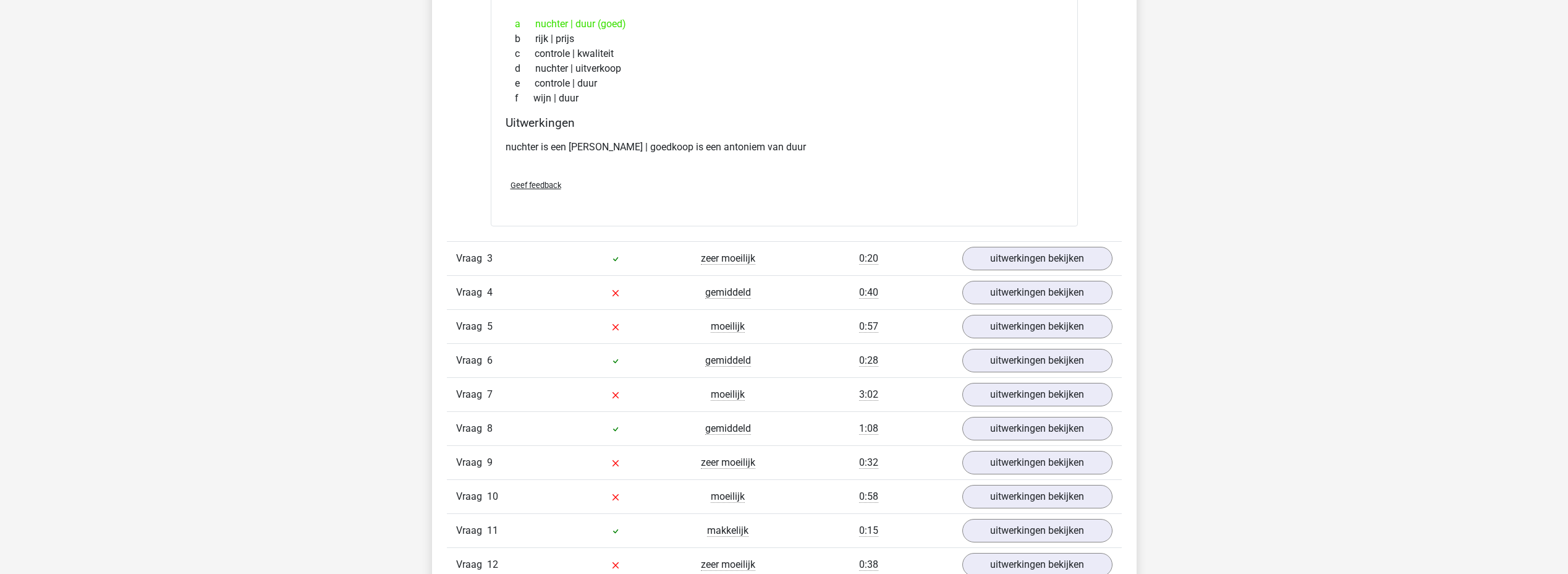
scroll to position [2228, 0]
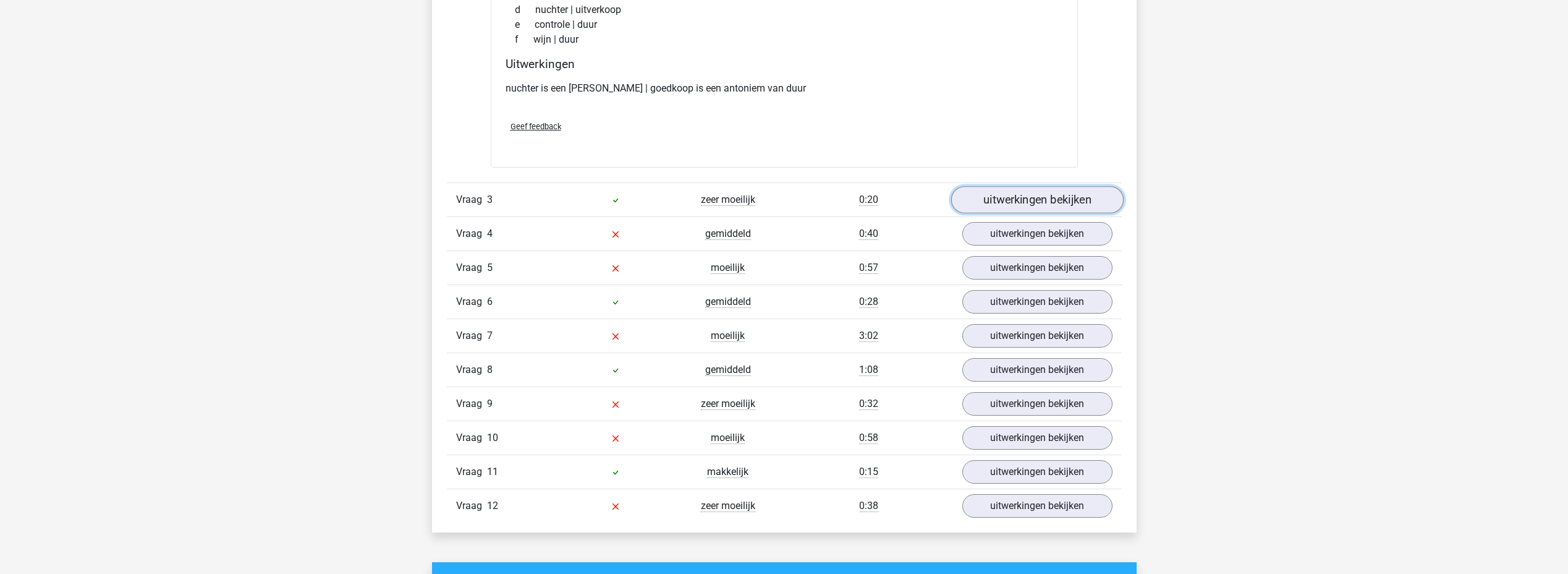
click at [1029, 201] on link "uitwerkingen bekijken" at bounding box center [1037, 200] width 172 height 27
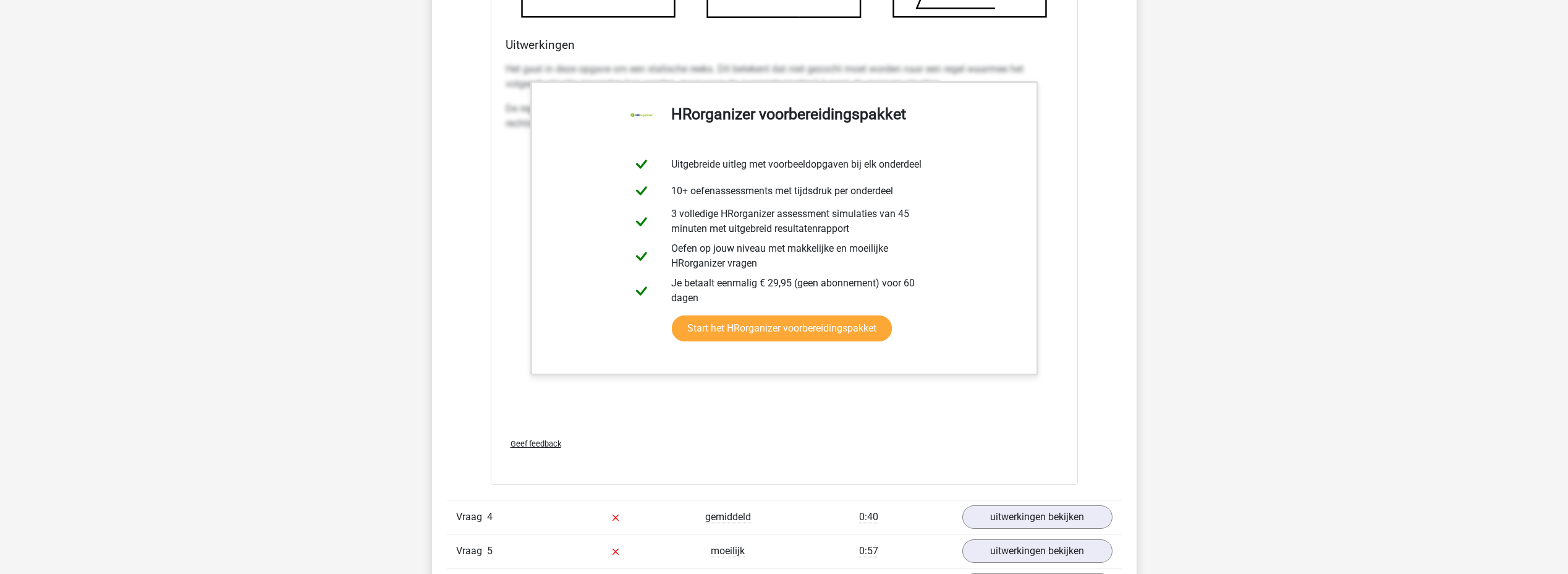
scroll to position [3155, 0]
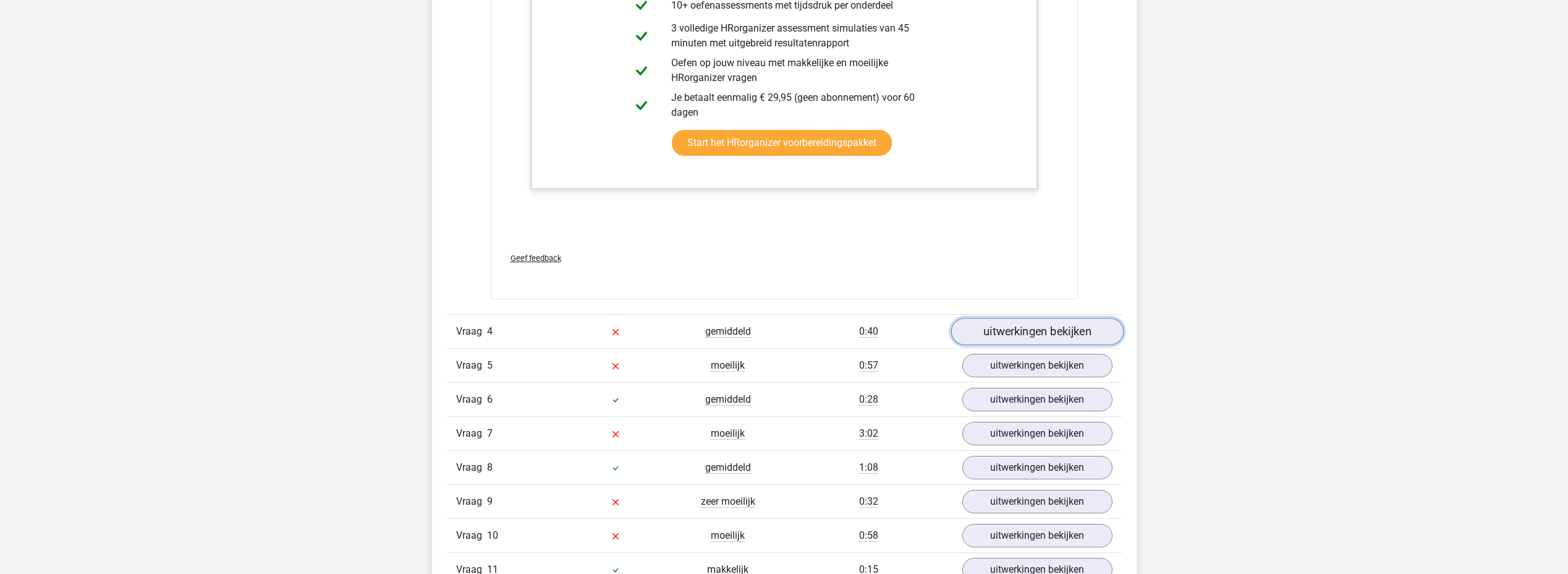
click at [1072, 329] on link "uitwerkingen bekijken" at bounding box center [1037, 332] width 172 height 27
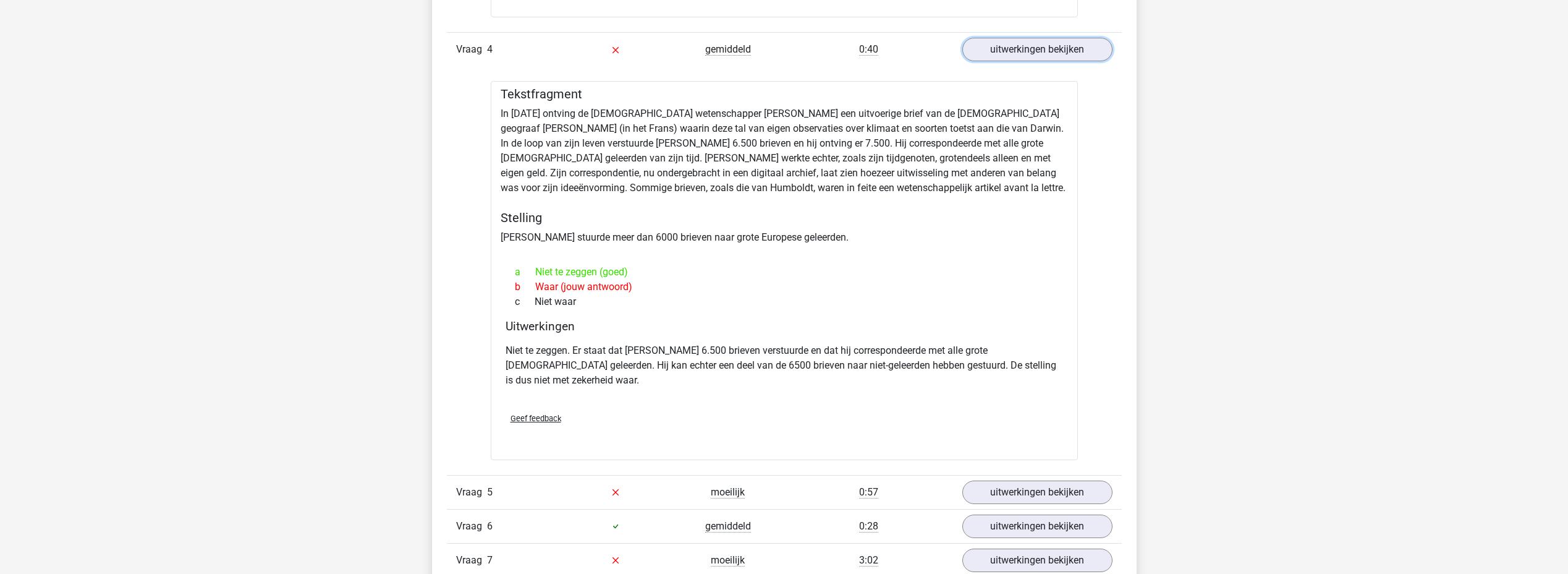
scroll to position [3465, 0]
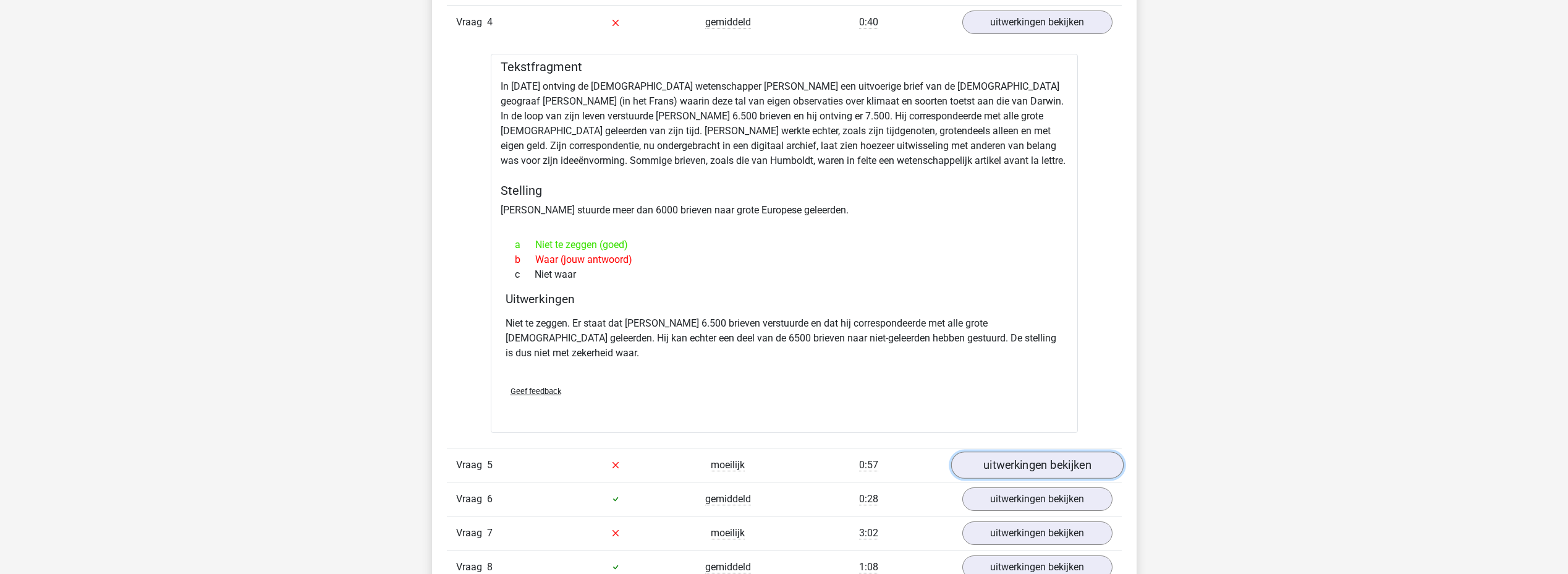
click at [1018, 452] on link "uitwerkingen bekijken" at bounding box center [1037, 465] width 172 height 27
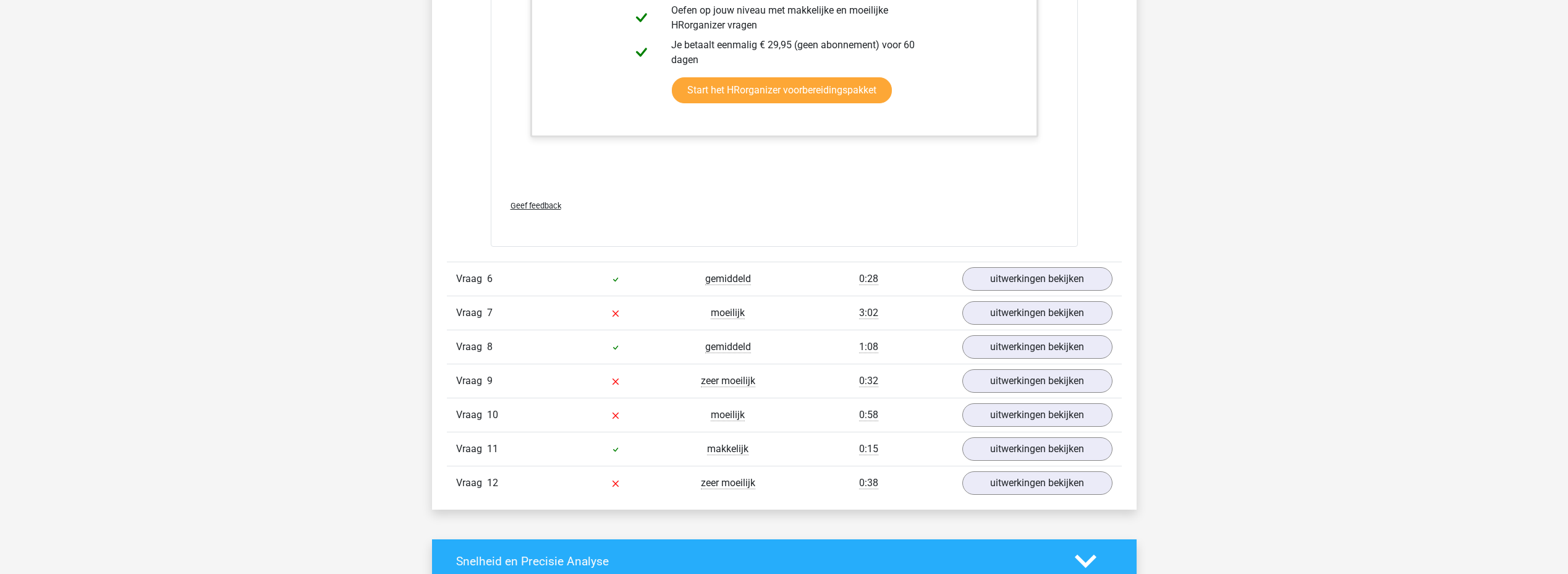
scroll to position [4392, 0]
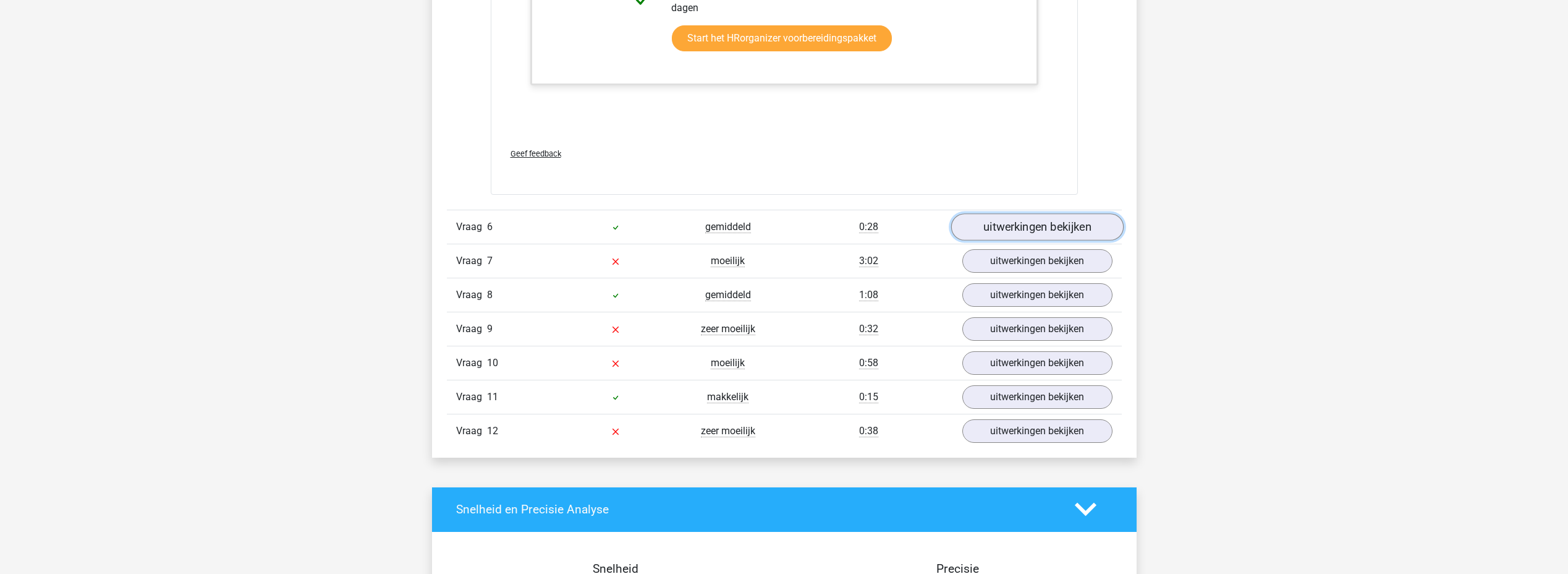
click at [1033, 214] on link "uitwerkingen bekijken" at bounding box center [1037, 227] width 172 height 27
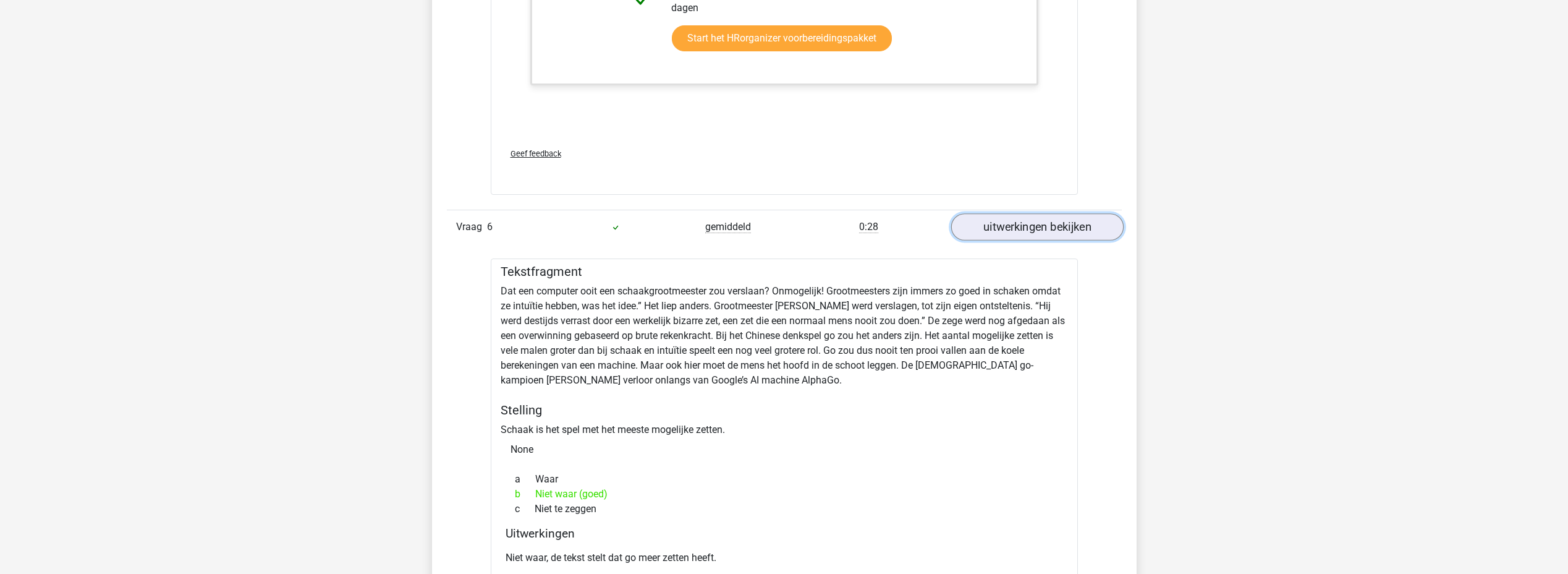
click at [1033, 214] on link "uitwerkingen bekijken" at bounding box center [1037, 227] width 172 height 27
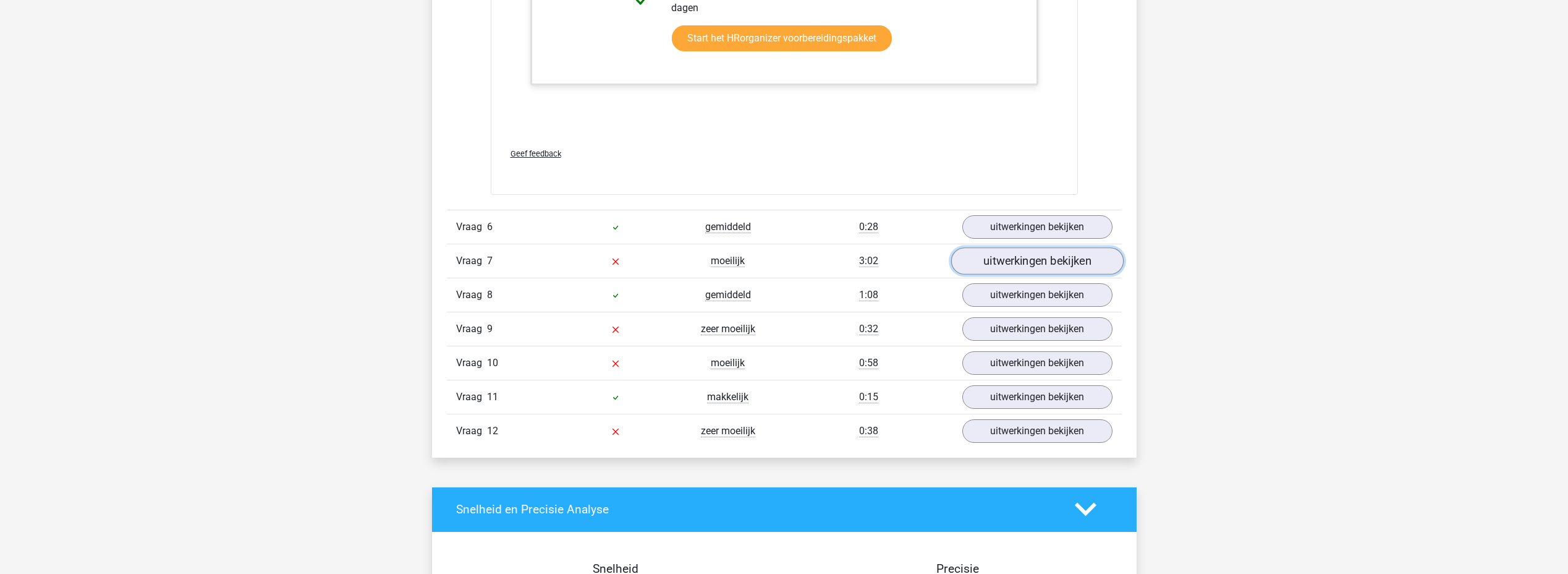
click at [1031, 251] on link "uitwerkingen bekijken" at bounding box center [1037, 261] width 172 height 27
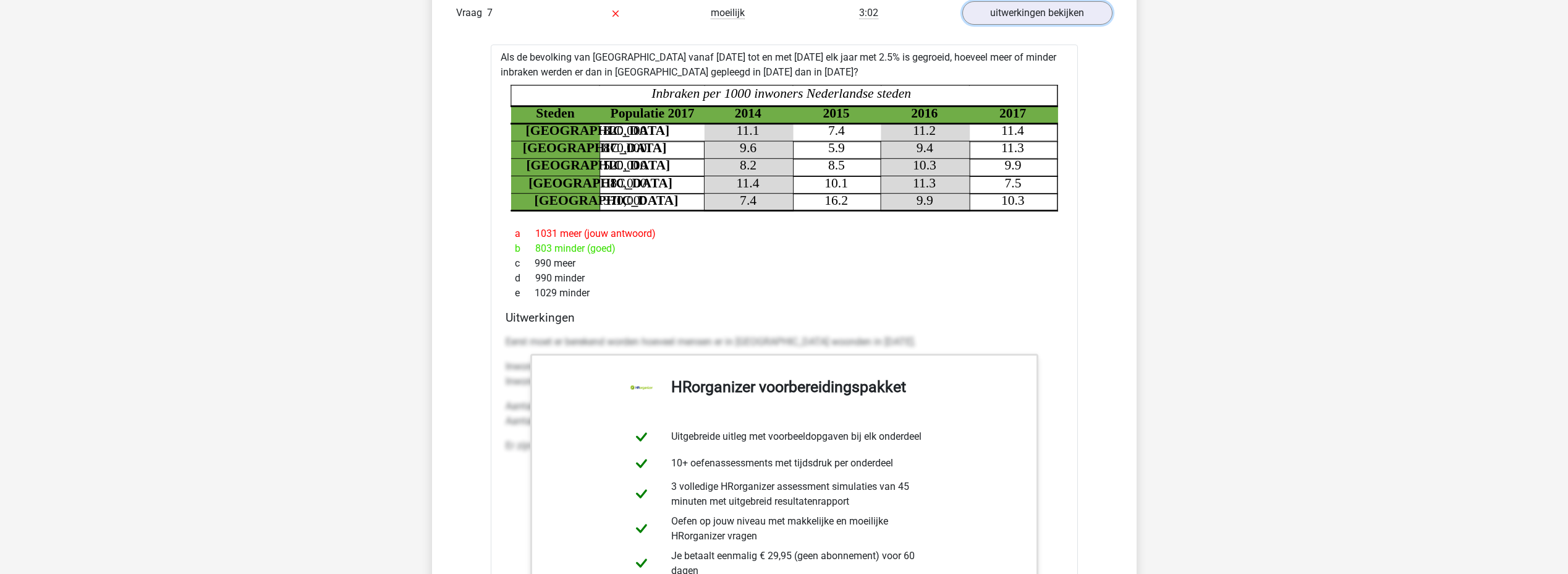
scroll to position [4640, 0]
click at [833, 311] on h4 "Uitwerkingen" at bounding box center [784, 318] width 558 height 14
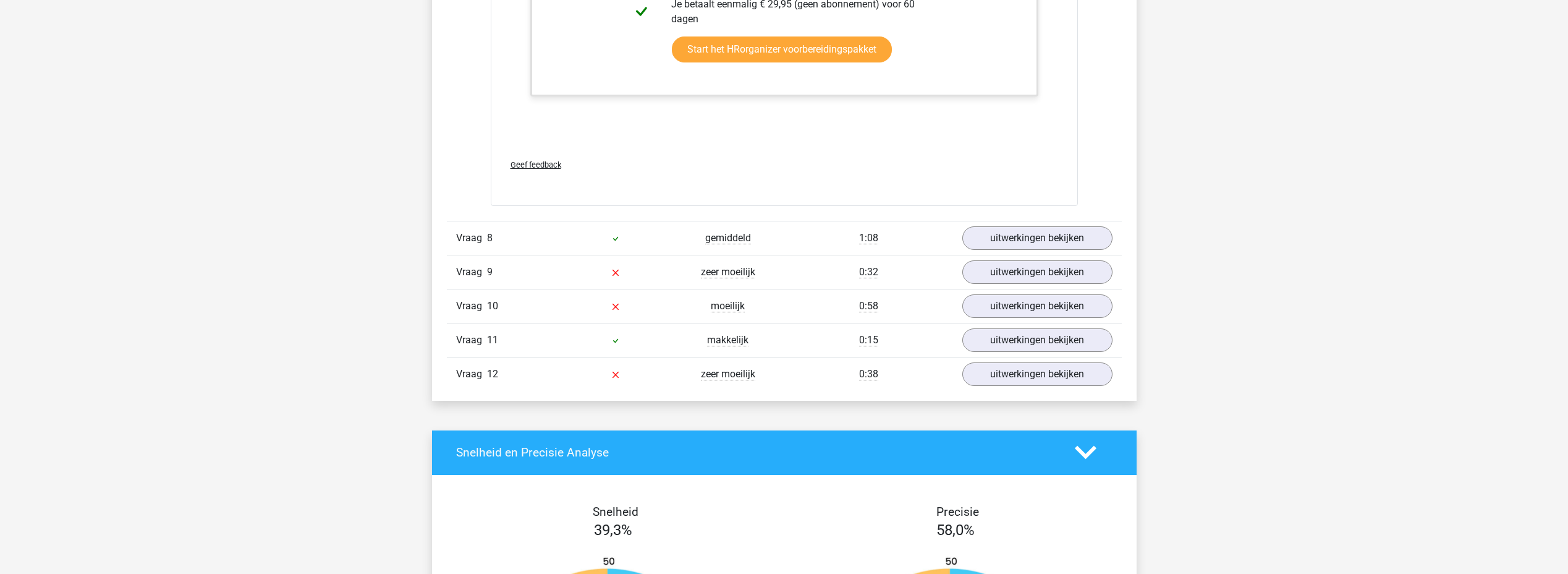
scroll to position [5197, 0]
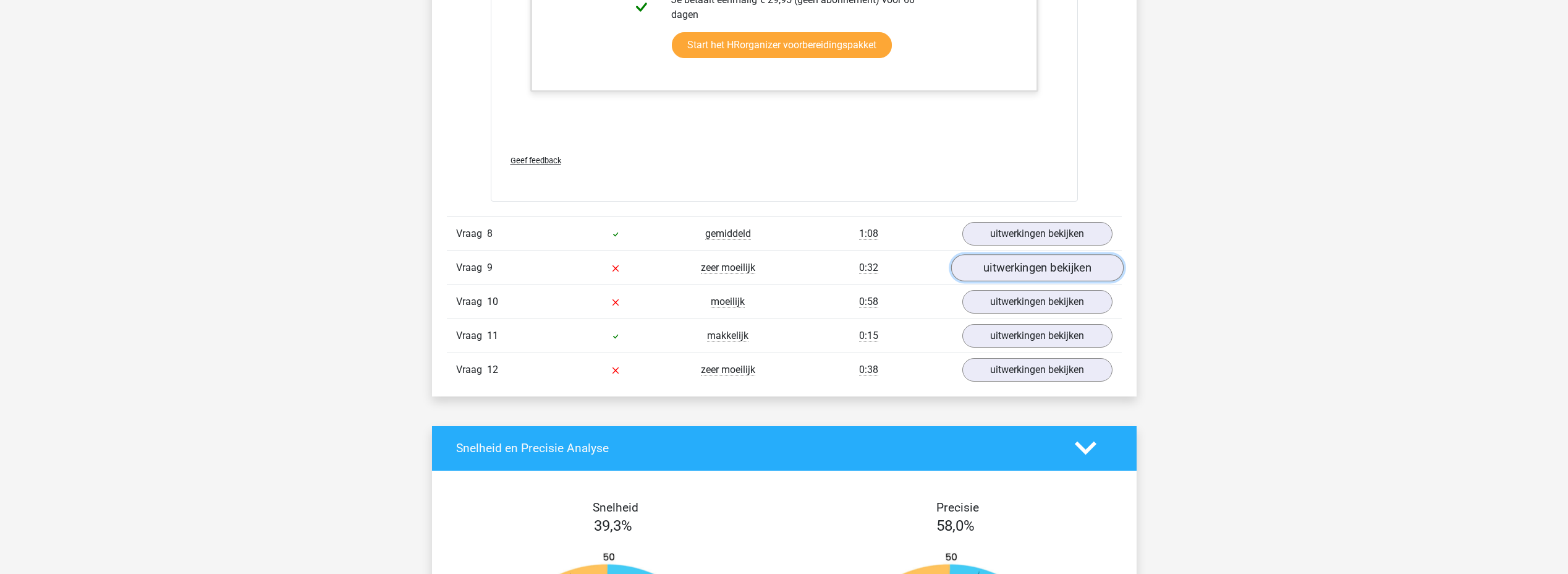
click at [1015, 254] on link "uitwerkingen bekijken" at bounding box center [1037, 267] width 172 height 27
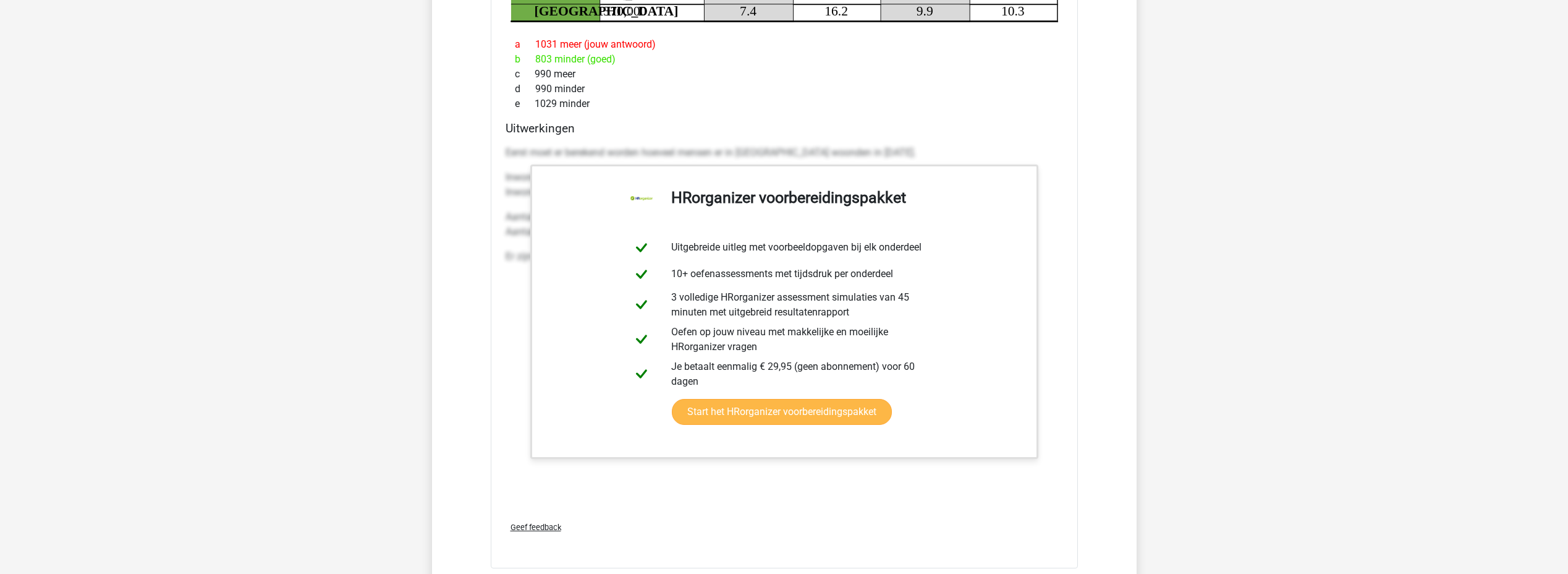
scroll to position [4578, 0]
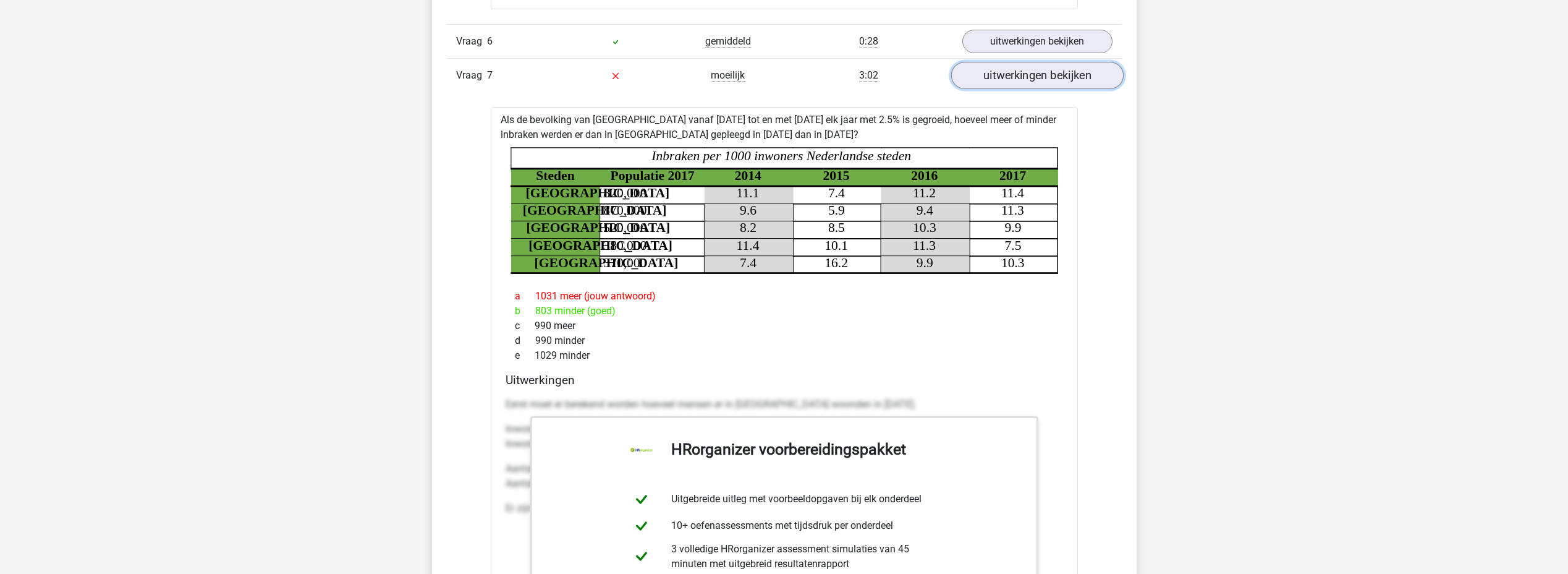
click at [1008, 62] on link "uitwerkingen bekijken" at bounding box center [1037, 75] width 172 height 27
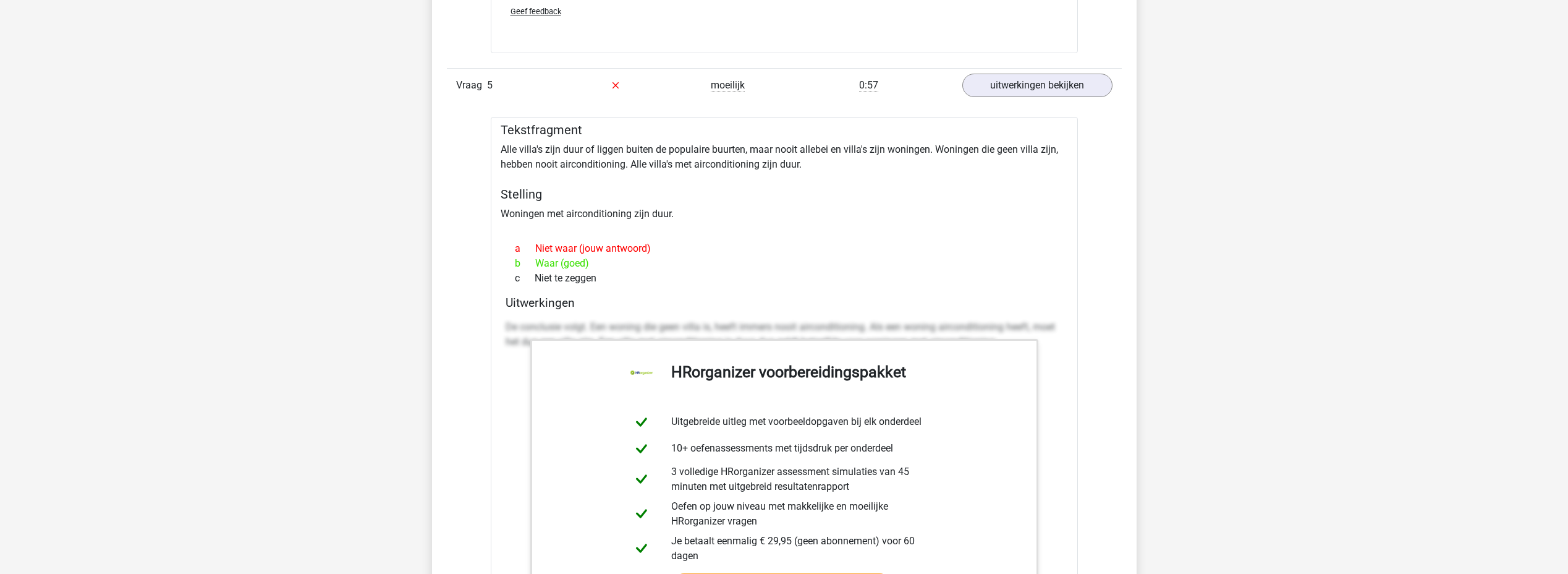
scroll to position [3774, 0]
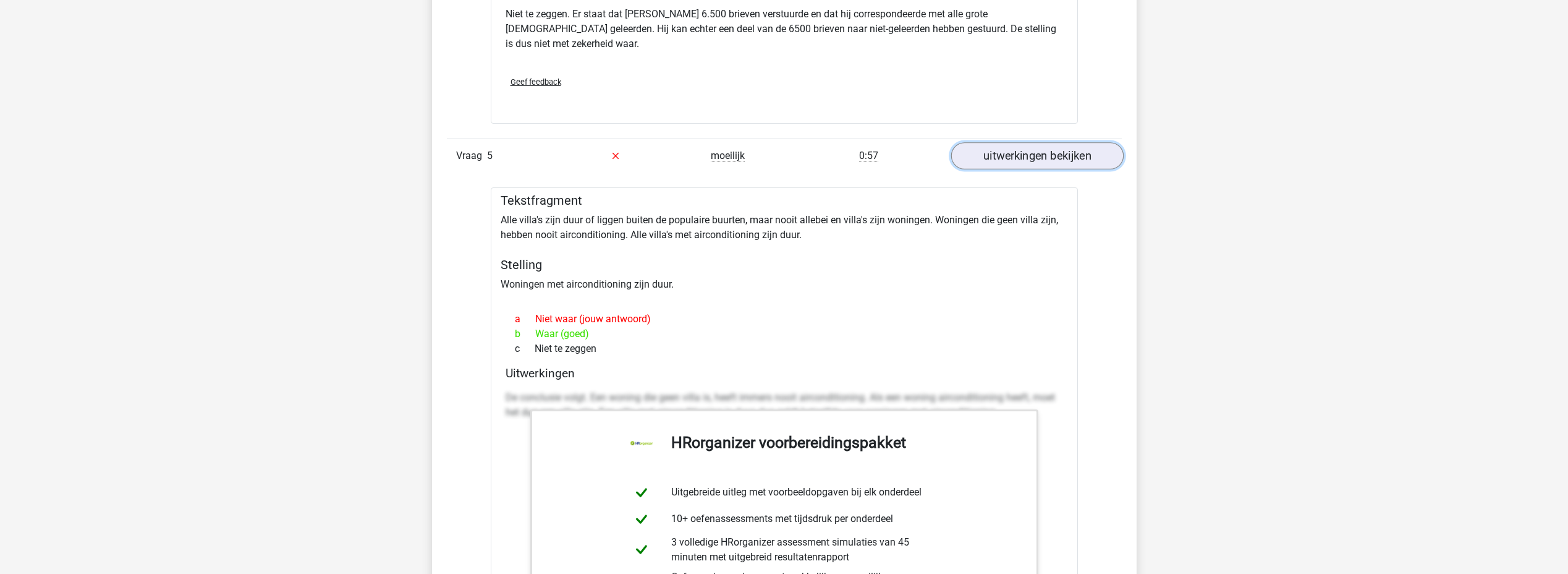
click at [993, 144] on link "uitwerkingen bekijken" at bounding box center [1037, 156] width 172 height 27
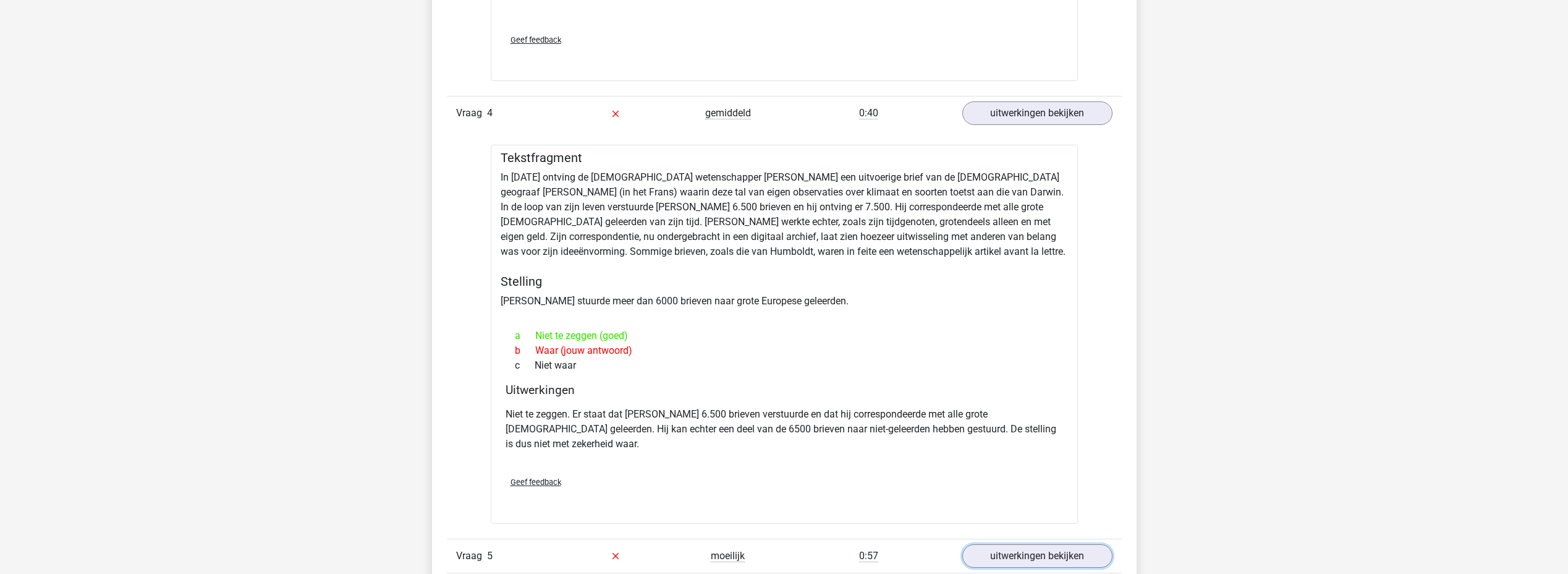
scroll to position [3279, 0]
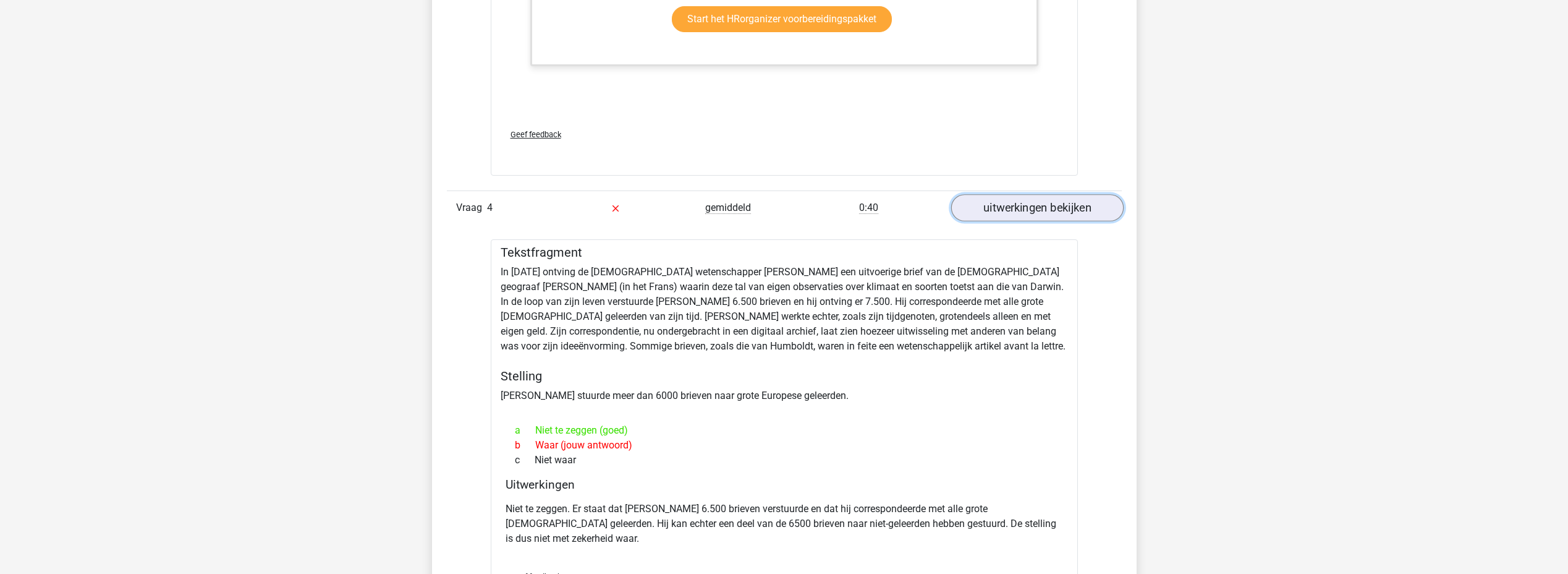
click at [1014, 204] on link "uitwerkingen bekijken" at bounding box center [1037, 208] width 172 height 27
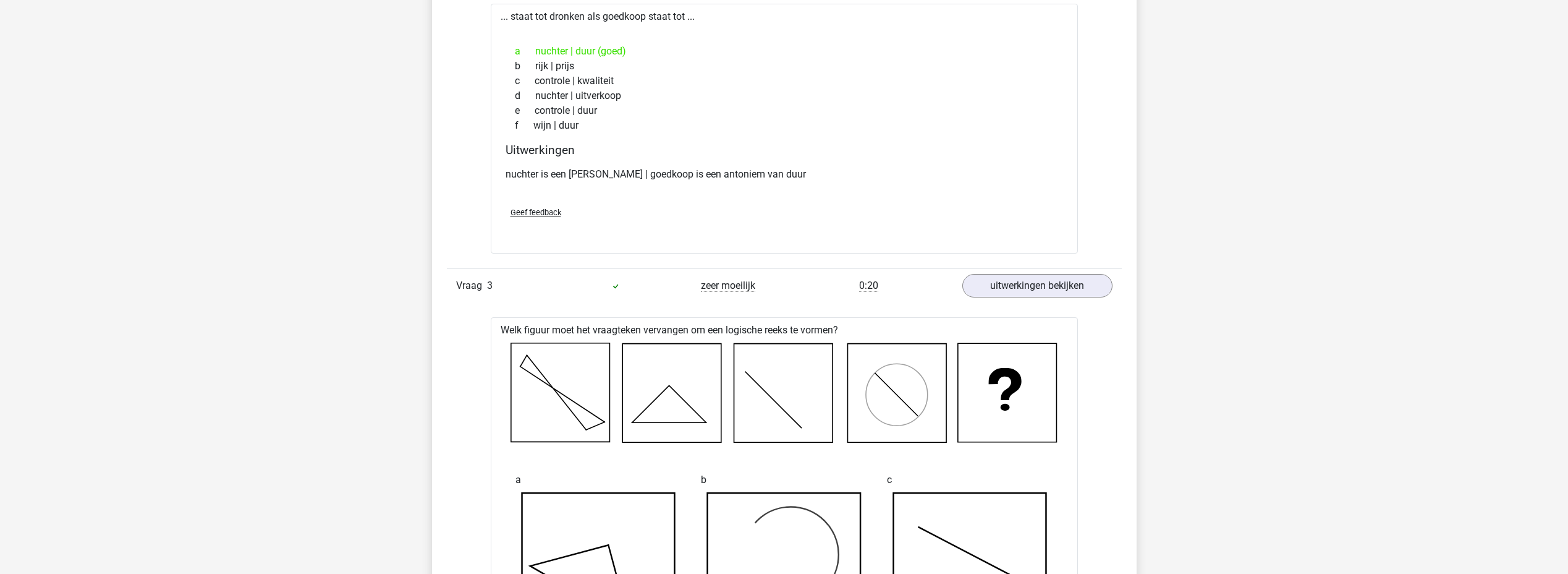
scroll to position [2103, 0]
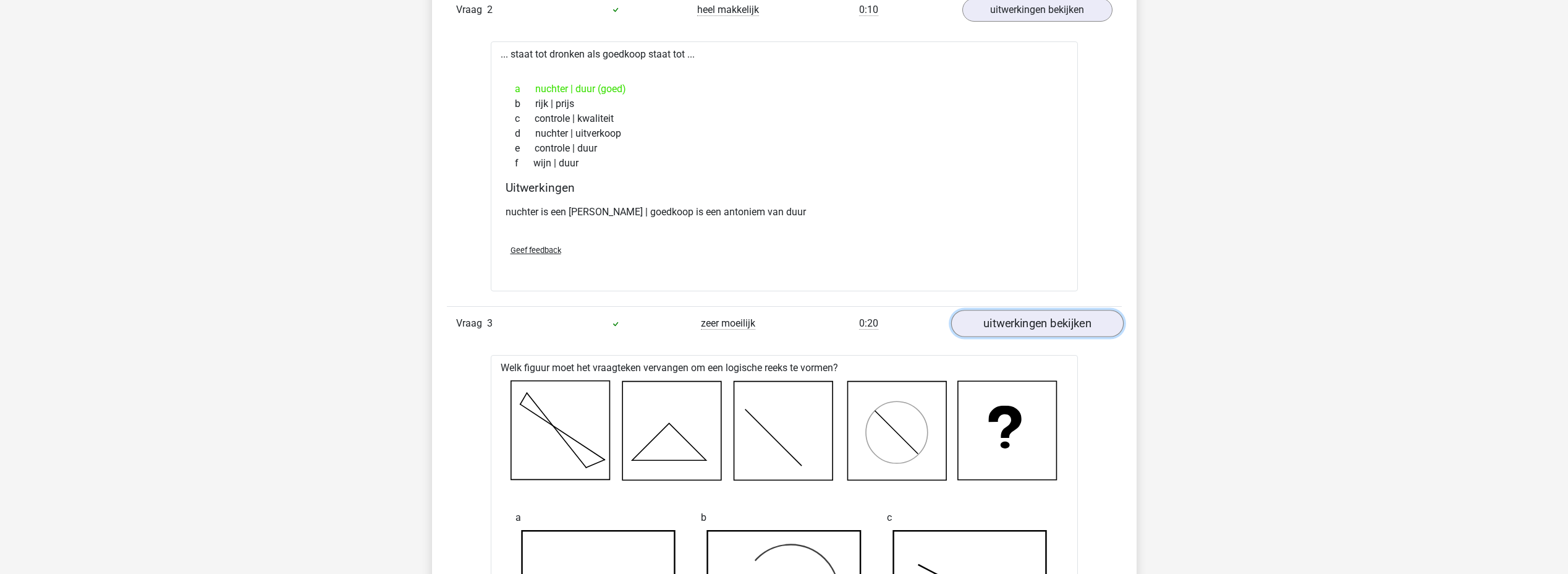
click at [1033, 321] on link "uitwerkingen bekijken" at bounding box center [1037, 323] width 172 height 27
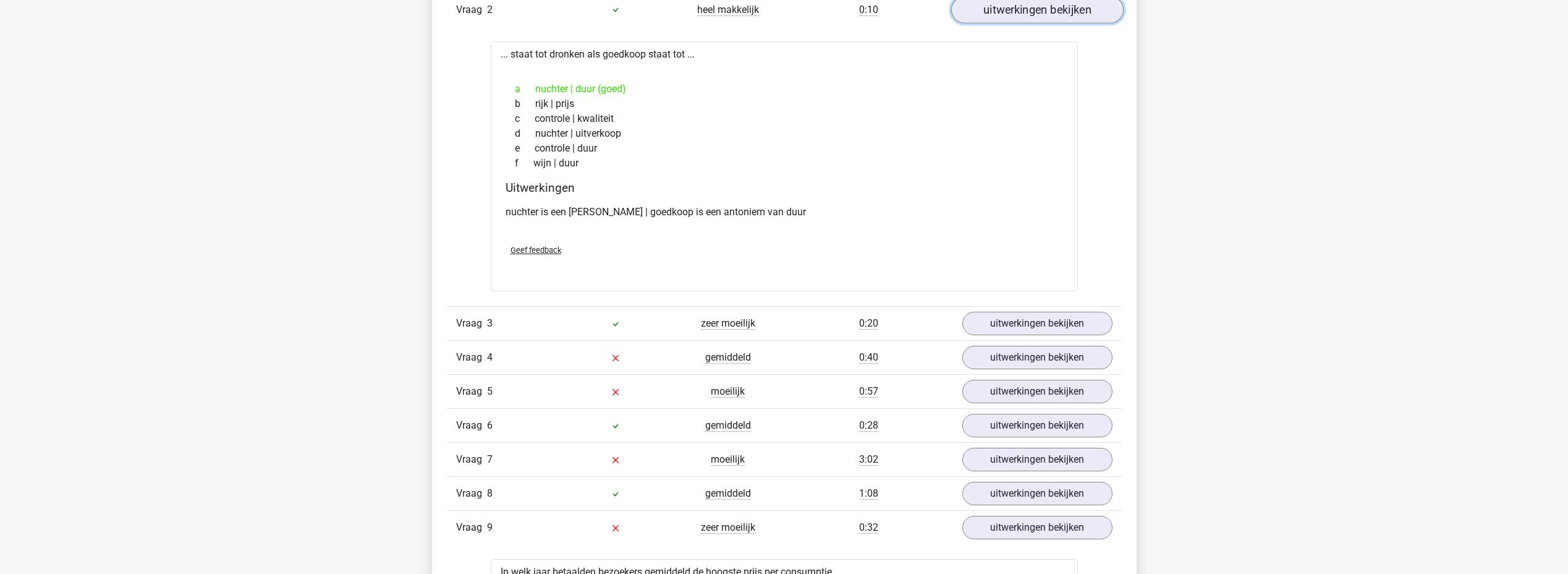
click at [1008, 6] on link "uitwerkingen bekijken" at bounding box center [1037, 10] width 172 height 27
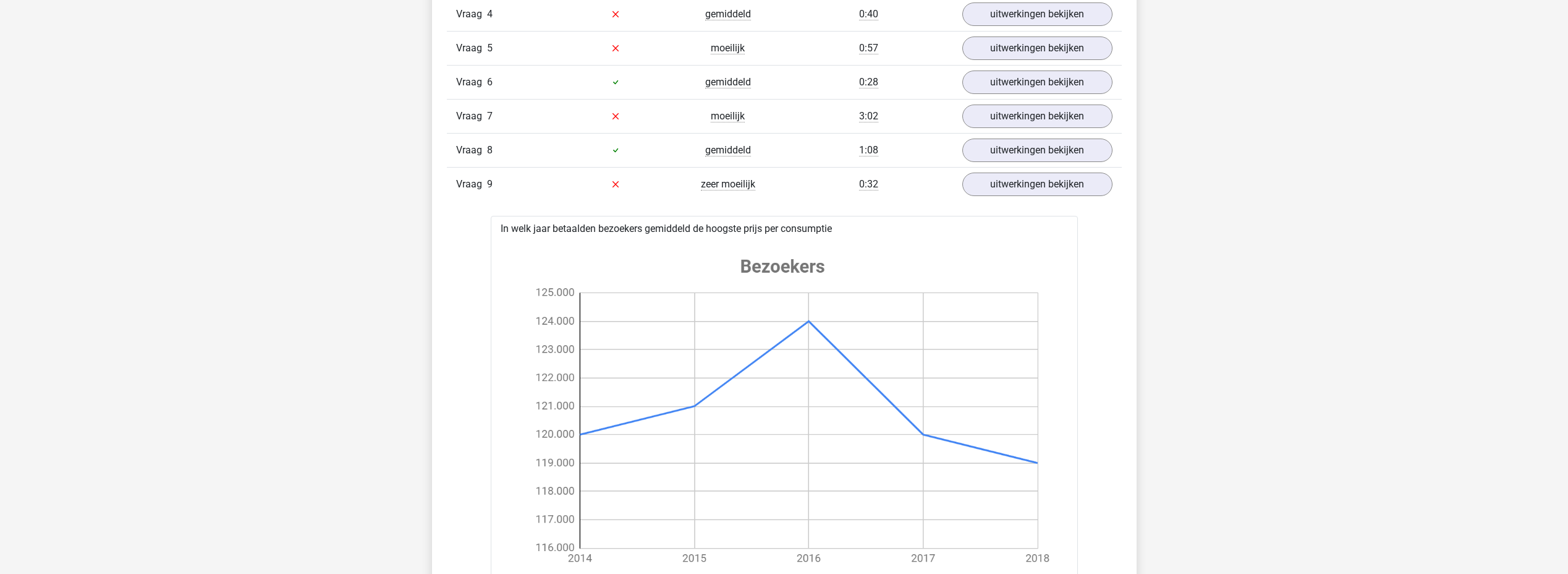
scroll to position [2165, 0]
click at [1053, 155] on link "uitwerkingen bekijken" at bounding box center [1037, 152] width 172 height 27
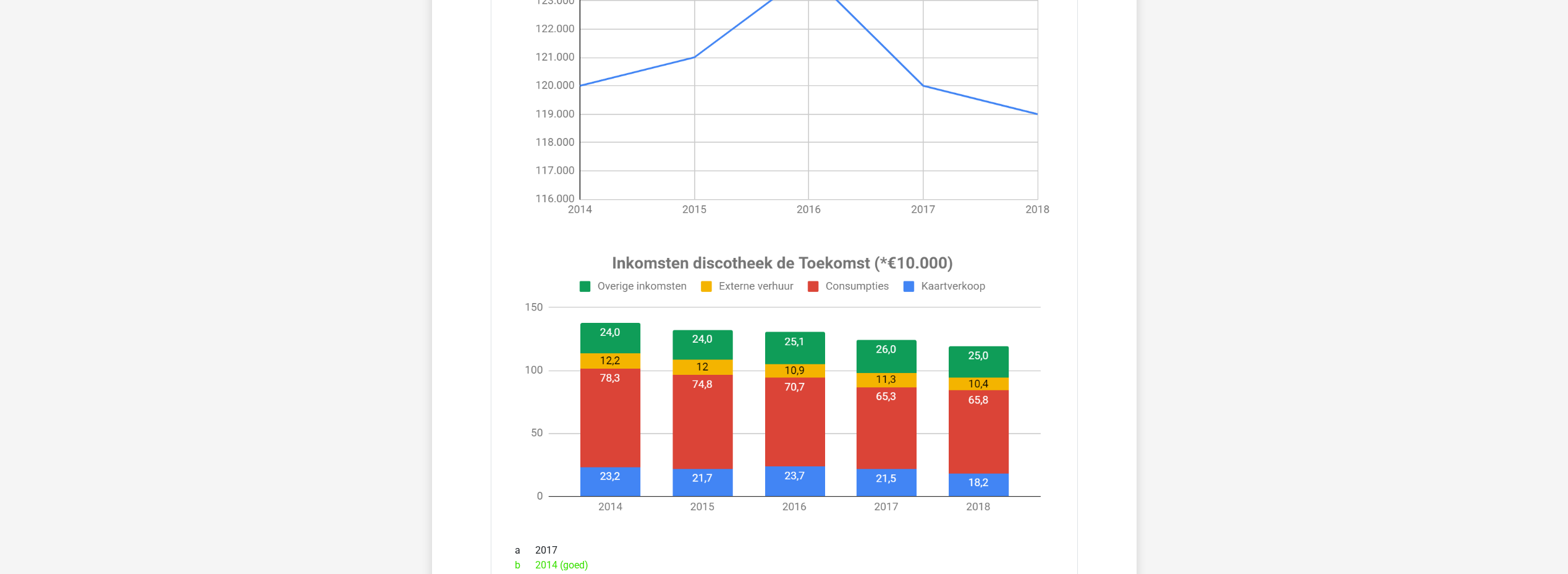
scroll to position [2289, 0]
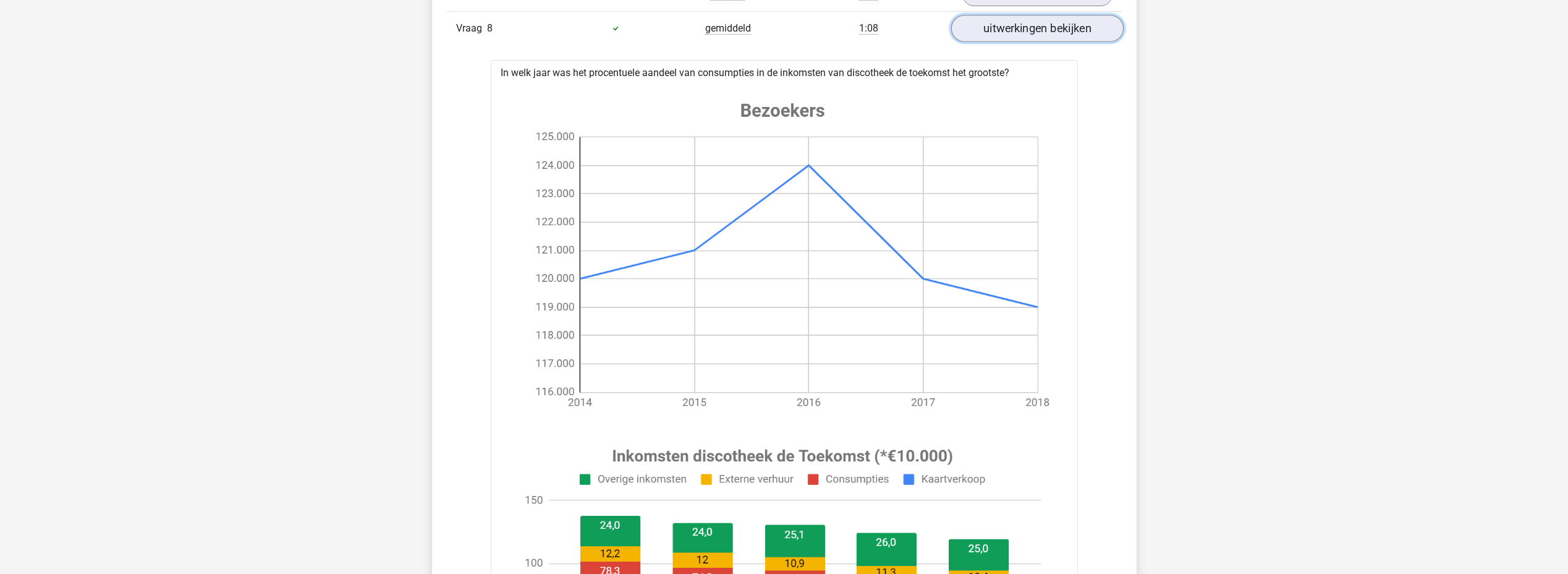
click at [1033, 31] on link "uitwerkingen bekijken" at bounding box center [1037, 28] width 172 height 27
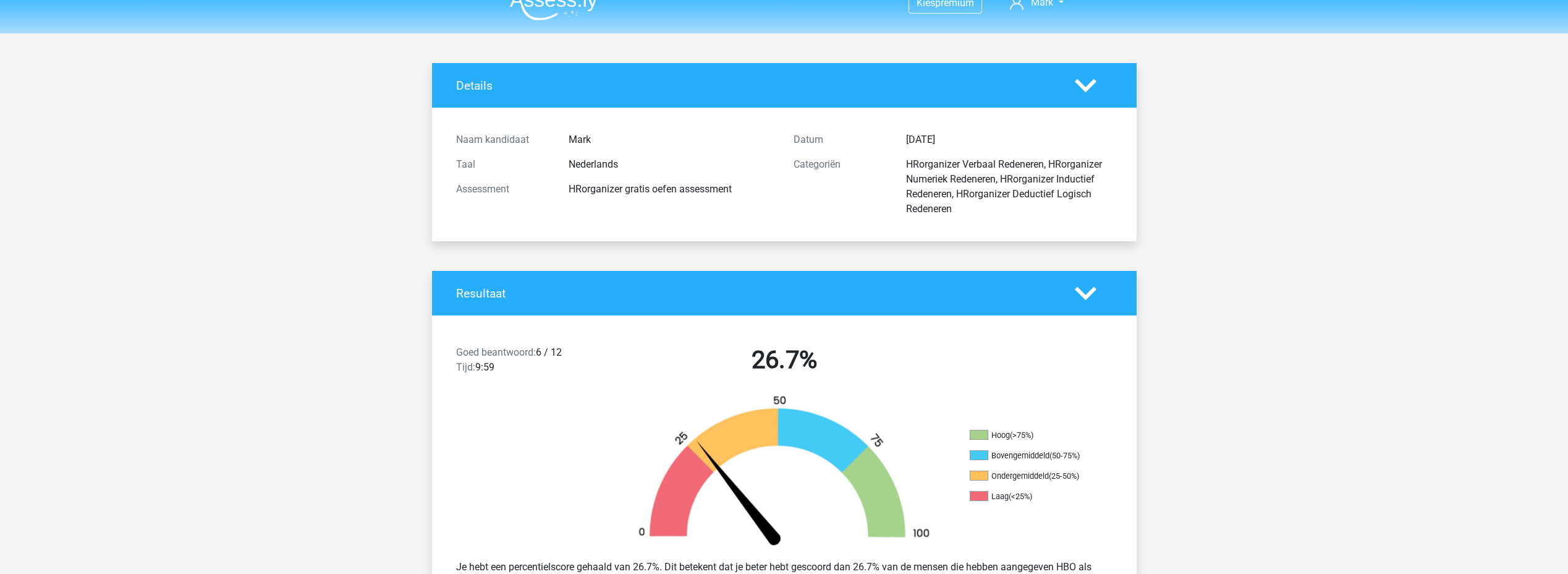
scroll to position [0, 0]
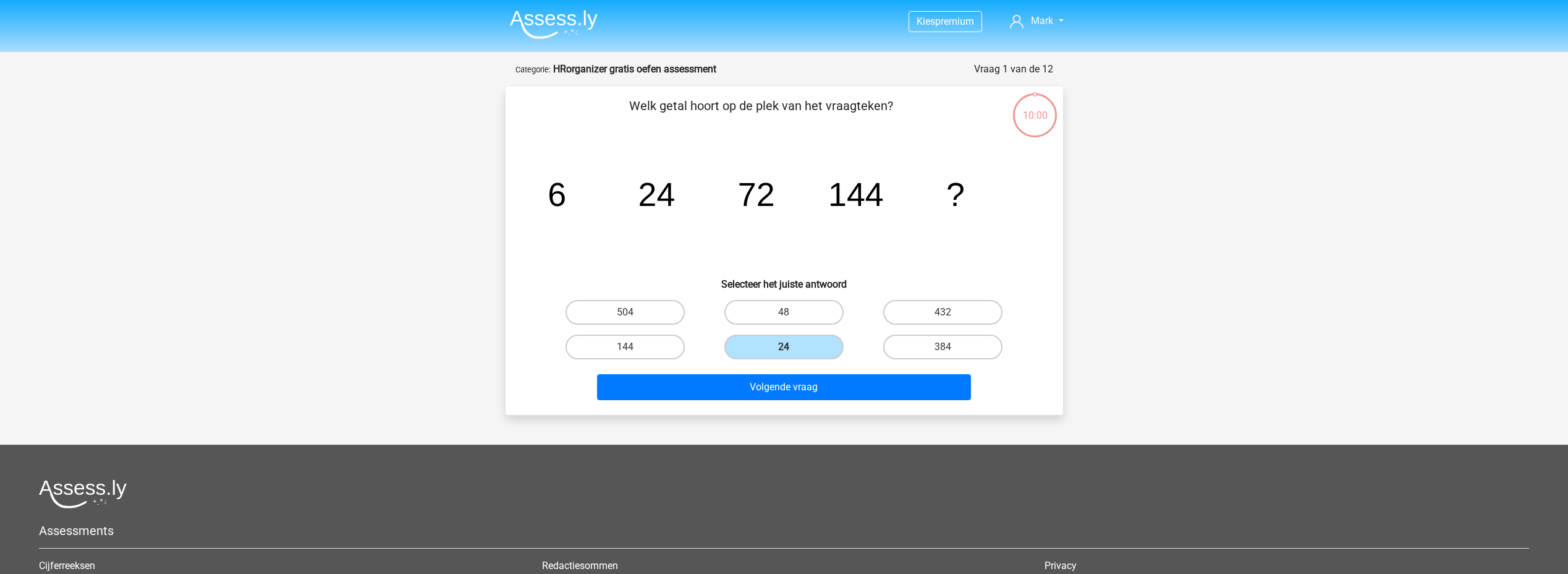
scroll to position [62, 0]
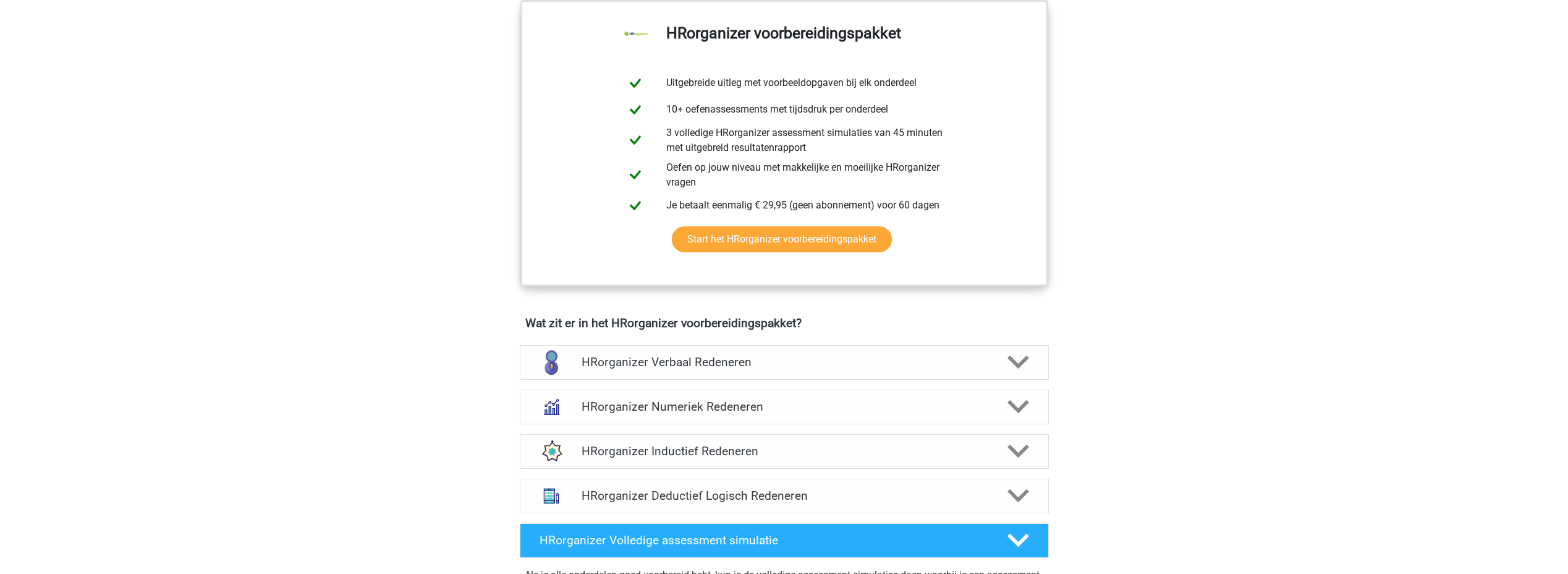
scroll to position [495, 0]
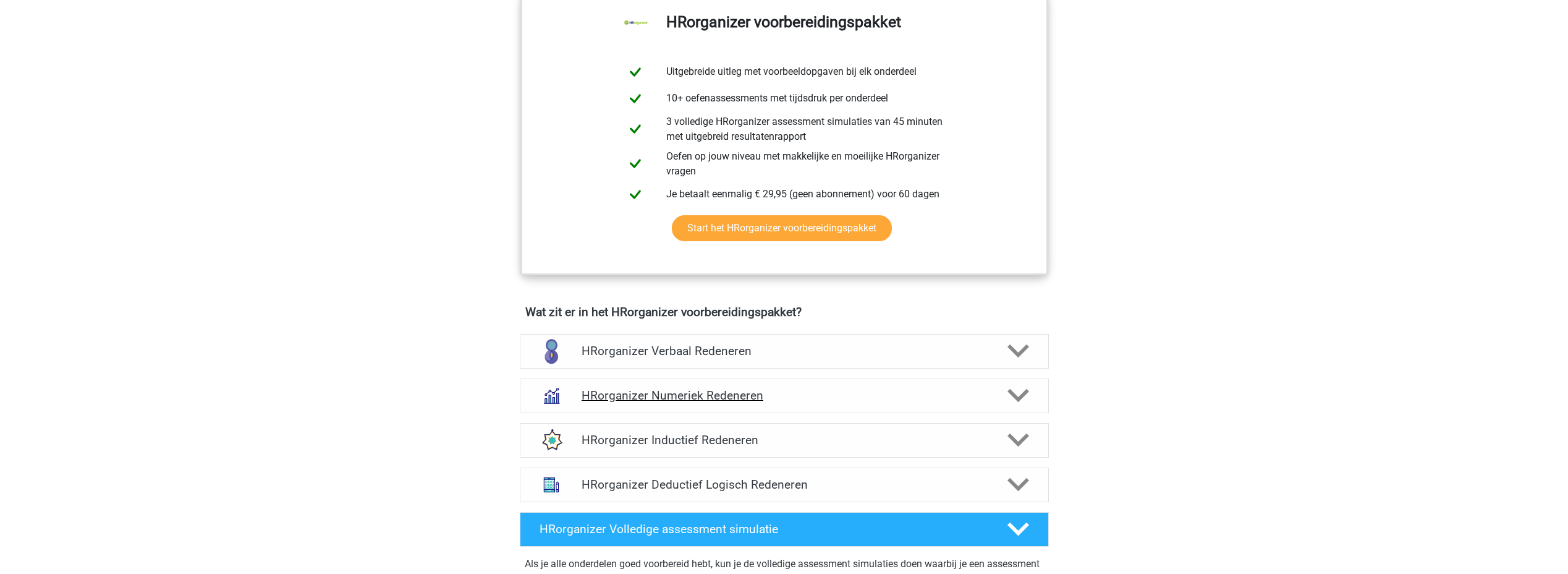
click at [862, 403] on h4 "HRorganizer Numeriek Redeneren" at bounding box center [784, 395] width 405 height 14
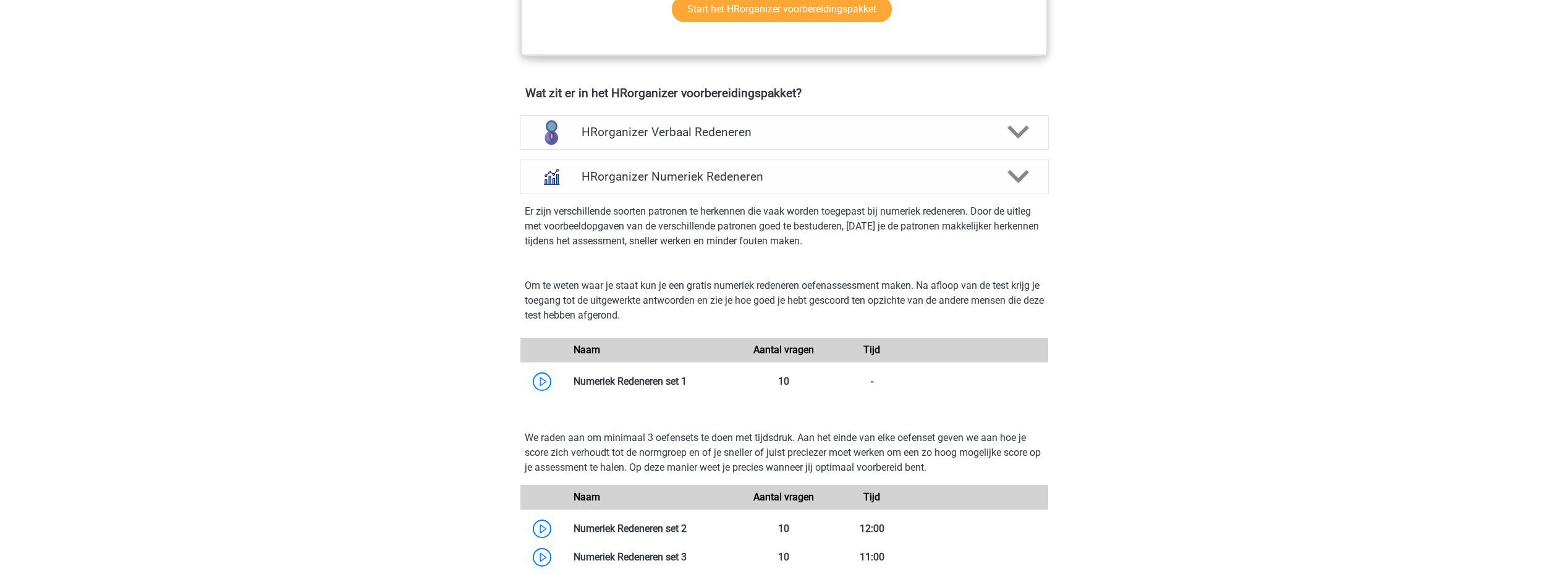
scroll to position [557, 0]
